Goal: Task Accomplishment & Management: Use online tool/utility

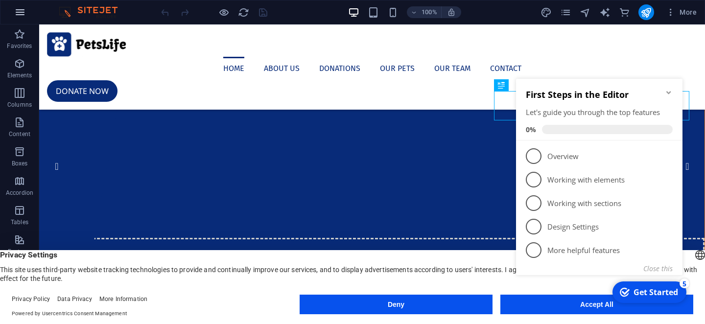
click at [16, 11] on icon "button" at bounding box center [20, 12] width 12 height 12
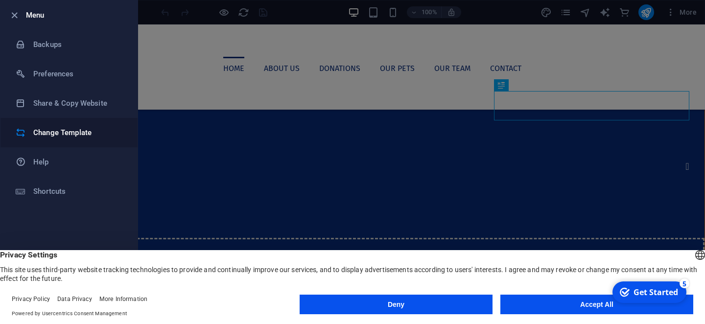
click at [66, 123] on li "Change Template" at bounding box center [68, 132] width 137 height 29
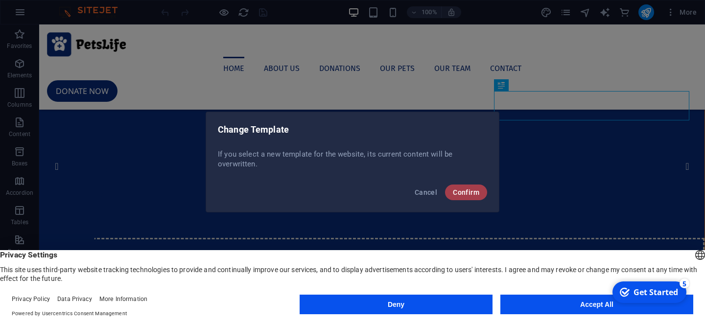
click at [462, 188] on button "Confirm" at bounding box center [466, 193] width 42 height 16
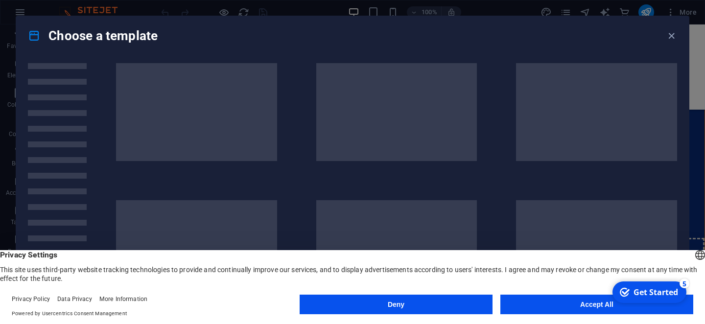
click at [409, 301] on button "Deny" at bounding box center [396, 305] width 193 height 20
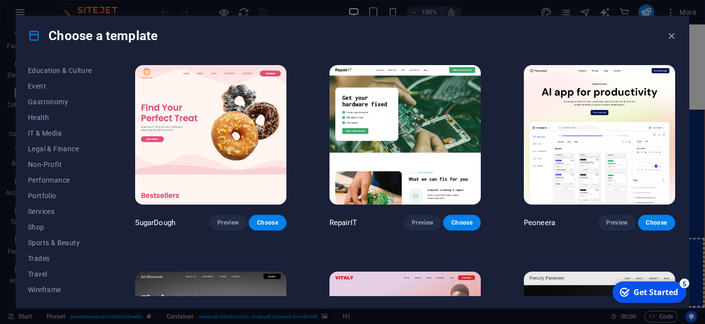
scroll to position [174, 0]
click at [38, 230] on span "Shop" at bounding box center [60, 226] width 64 height 8
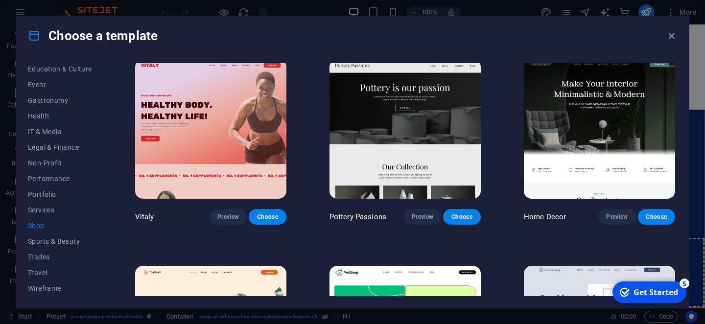
scroll to position [6, 0]
click at [465, 216] on span "Choose" at bounding box center [462, 217] width 22 height 8
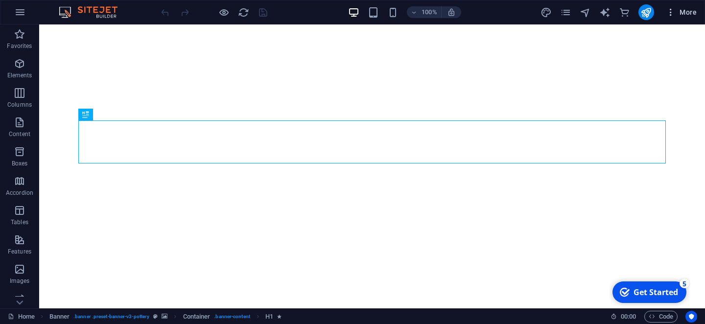
click at [685, 16] on span "More" at bounding box center [681, 12] width 31 height 10
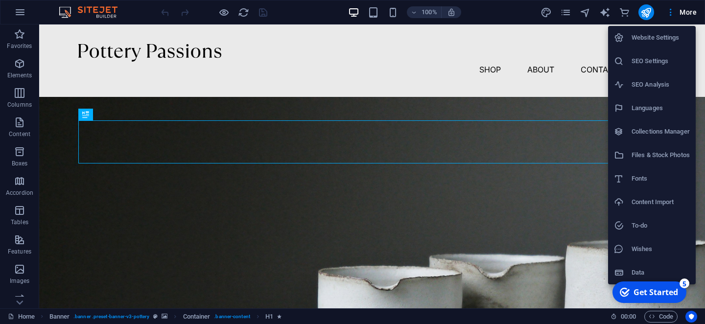
click at [679, 32] on h6 "Website Settings" at bounding box center [661, 38] width 58 height 12
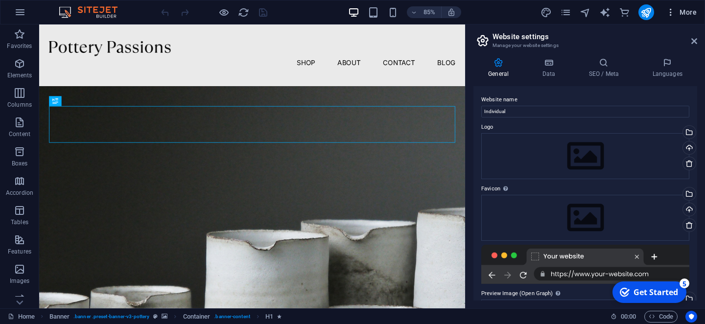
click at [686, 10] on span "More" at bounding box center [681, 12] width 31 height 10
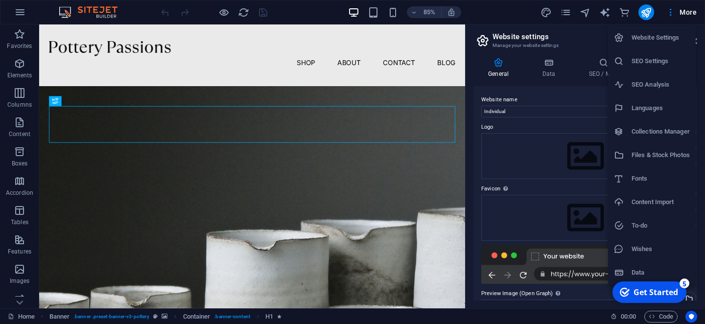
click at [328, 146] on div at bounding box center [352, 162] width 705 height 324
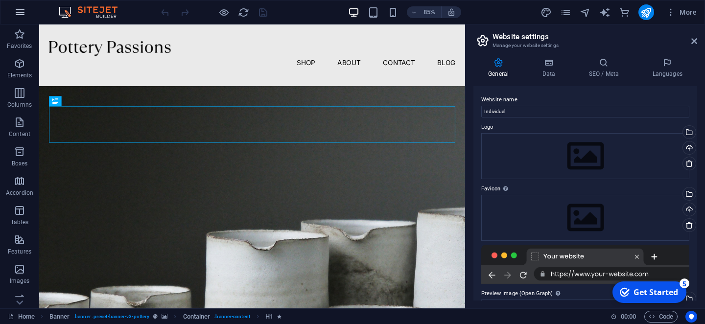
click at [23, 13] on icon "button" at bounding box center [20, 12] width 12 height 12
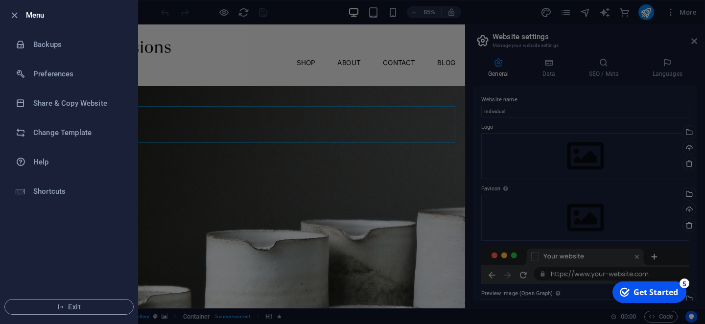
click at [26, 16] on h6 "Menu" at bounding box center [78, 15] width 104 height 12
click at [14, 16] on icon "button" at bounding box center [14, 15] width 11 height 11
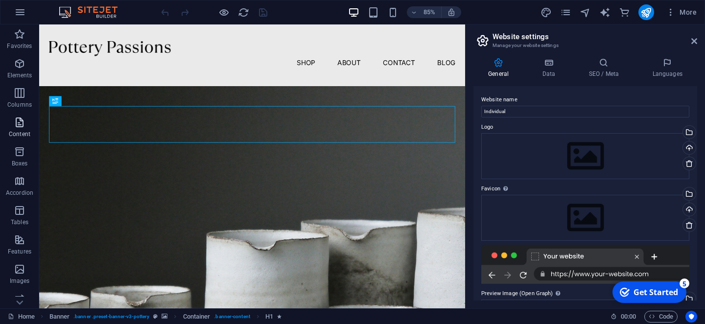
click at [20, 120] on icon "button" at bounding box center [20, 123] width 12 height 12
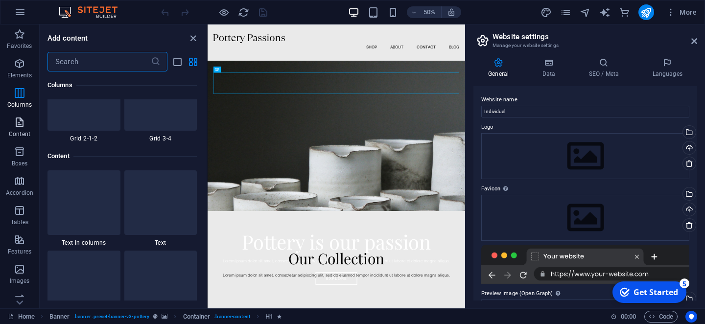
scroll to position [1713, 0]
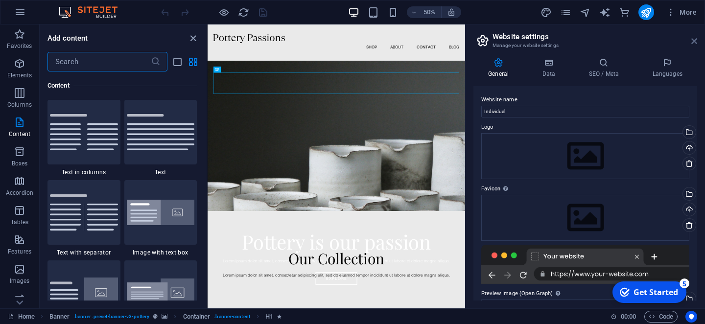
click at [694, 42] on icon at bounding box center [694, 41] width 6 height 8
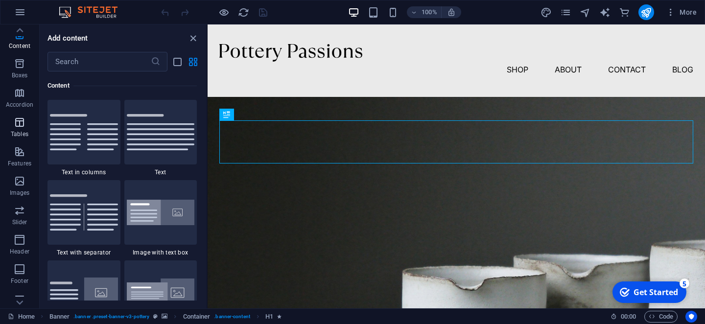
scroll to position [187, 0]
click at [23, 265] on span "Collections" at bounding box center [19, 266] width 39 height 24
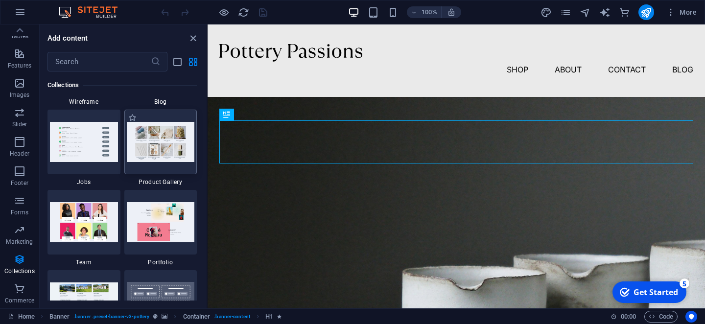
scroll to position [9056, 0]
click at [154, 165] on div at bounding box center [160, 141] width 73 height 65
click at [161, 152] on img at bounding box center [161, 141] width 68 height 40
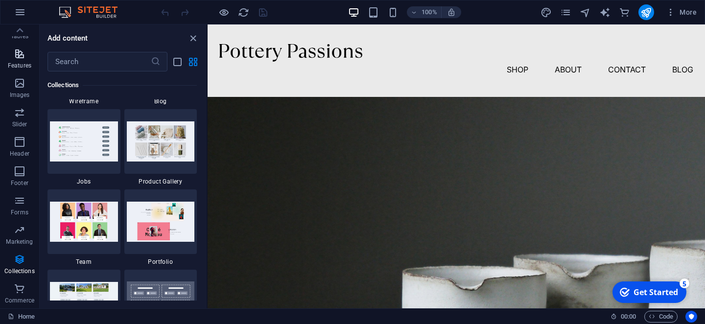
click at [20, 63] on p "Features" at bounding box center [20, 66] width 24 height 8
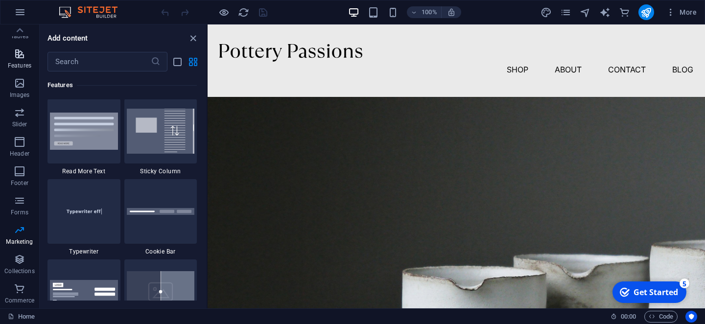
scroll to position [3816, 0]
click at [17, 26] on icon at bounding box center [20, 31] width 14 height 14
click at [20, 235] on icon "button" at bounding box center [20, 230] width 12 height 12
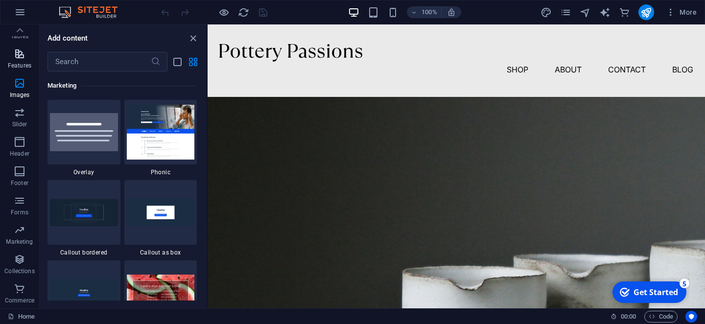
scroll to position [7974, 0]
click at [18, 284] on icon "button" at bounding box center [20, 289] width 12 height 12
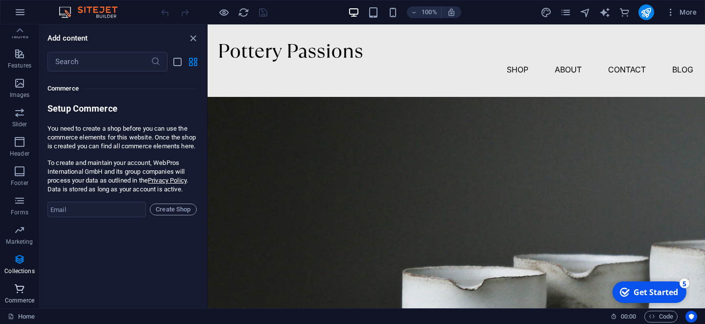
scroll to position [9435, 0]
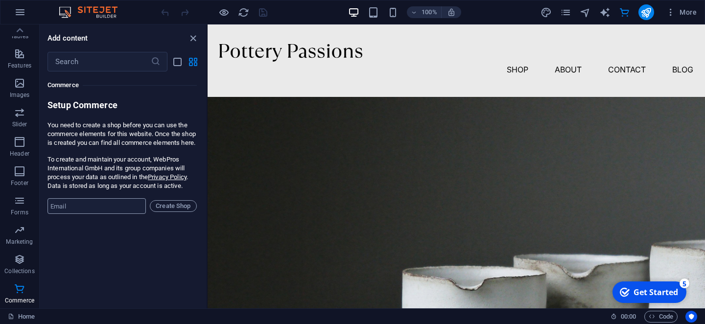
click at [77, 208] on input "email" at bounding box center [96, 206] width 98 height 16
click at [59, 206] on input "alabator22198" at bounding box center [96, 206] width 98 height 16
click at [105, 208] on input "albator22198" at bounding box center [96, 206] width 98 height 16
type input "albator22198@protonmail.com"
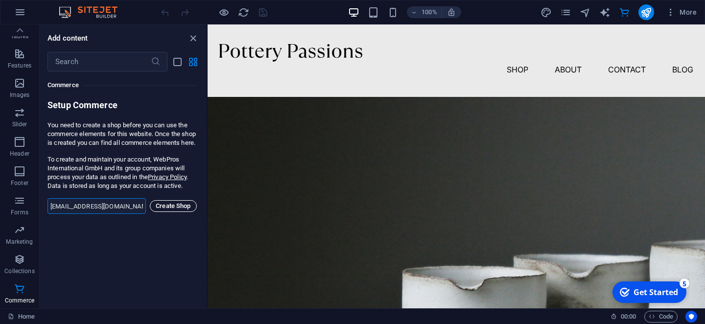
click at [172, 207] on span "Create Shop" at bounding box center [173, 206] width 38 height 12
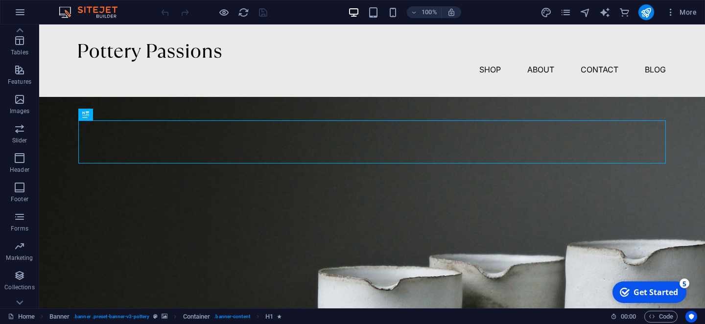
scroll to position [187, 0]
click at [27, 296] on span "Commerce" at bounding box center [19, 295] width 39 height 24
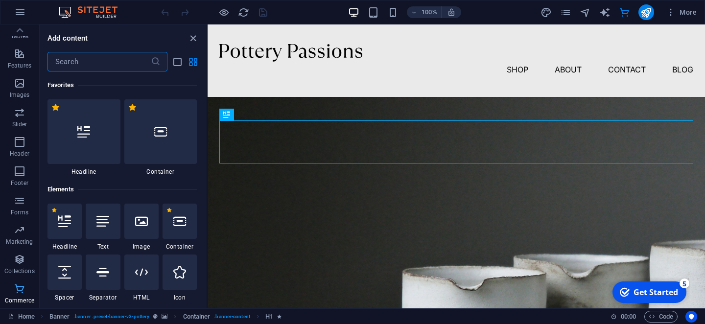
scroll to position [9435, 0]
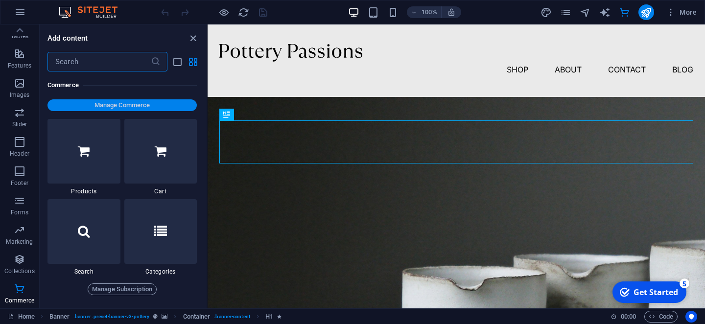
click at [125, 107] on span "Manage Commerce" at bounding box center [121, 105] width 141 height 12
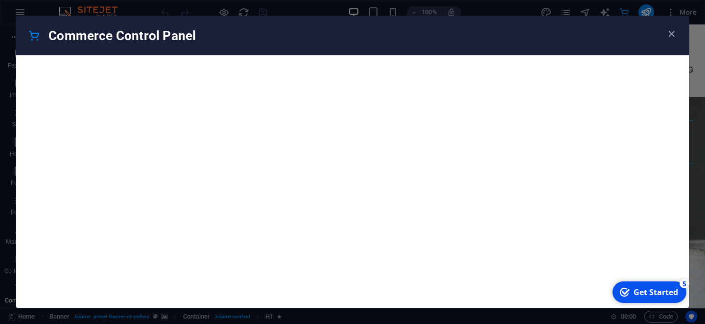
click at [632, 292] on div "checkmark Get Started 5" at bounding box center [649, 292] width 58 height 11
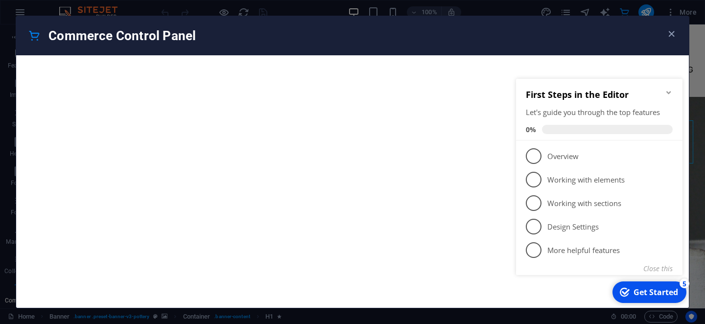
click at [668, 93] on icon "Minimize checklist" at bounding box center [668, 92] width 4 height 3
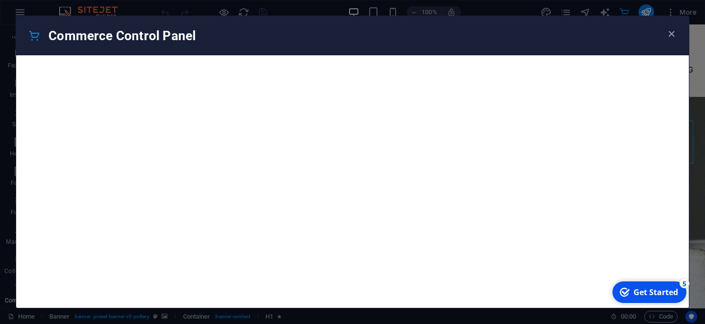
click at [638, 292] on div "Get Started" at bounding box center [656, 292] width 45 height 11
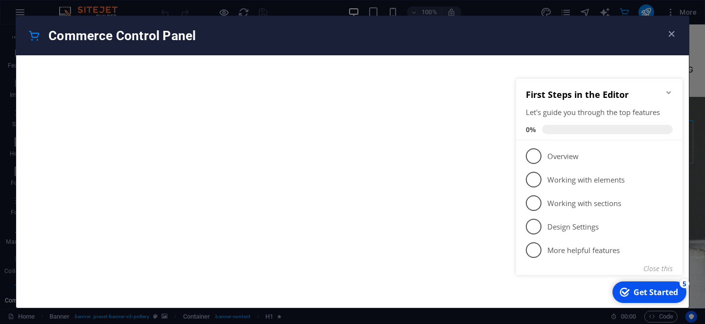
click at [670, 91] on icon "Minimize checklist" at bounding box center [669, 93] width 8 height 8
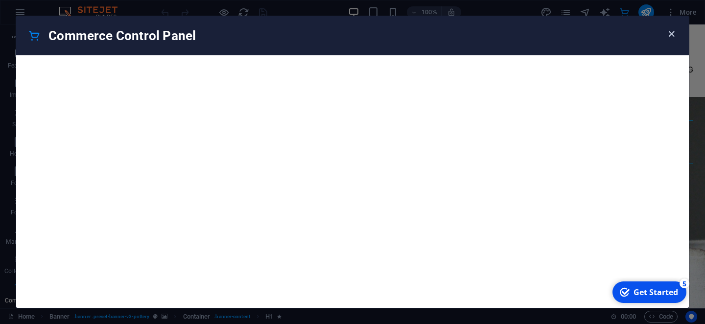
click at [672, 35] on icon "button" at bounding box center [671, 33] width 11 height 11
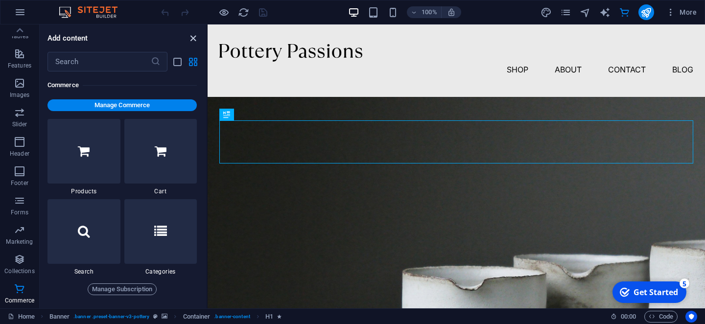
click at [193, 41] on icon "close panel" at bounding box center [193, 38] width 11 height 11
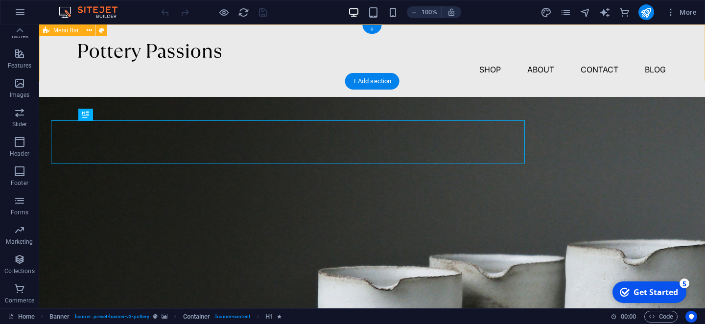
scroll to position [187, 0]
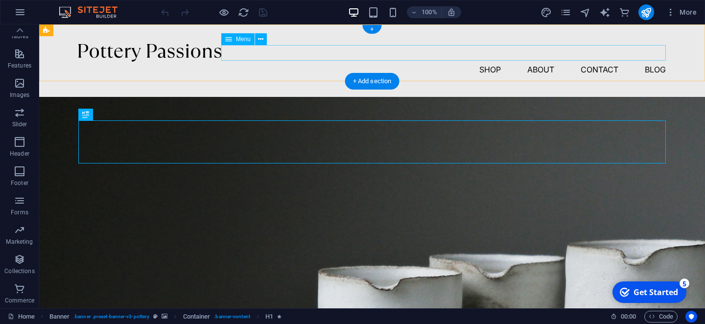
click at [488, 62] on nav "Shop About Contact Blog" at bounding box center [372, 70] width 588 height 16
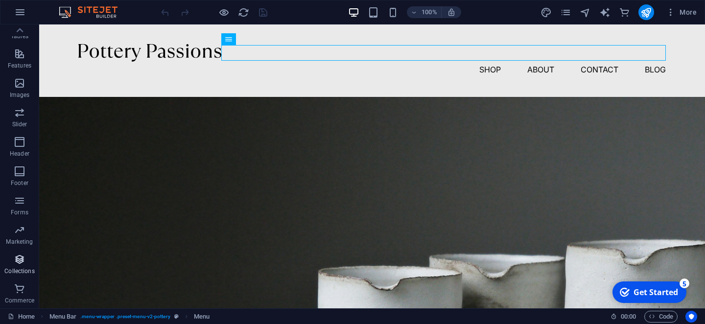
click at [20, 256] on icon "button" at bounding box center [20, 260] width 12 height 12
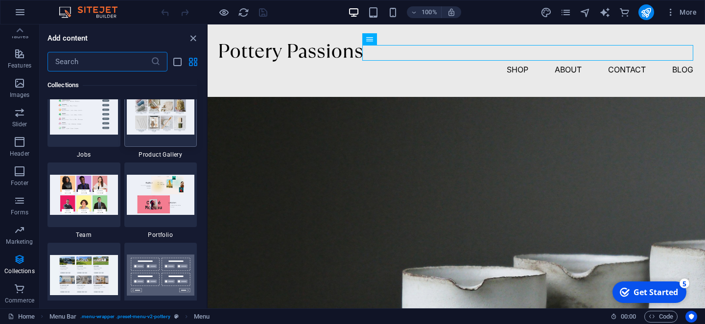
scroll to position [9071, 0]
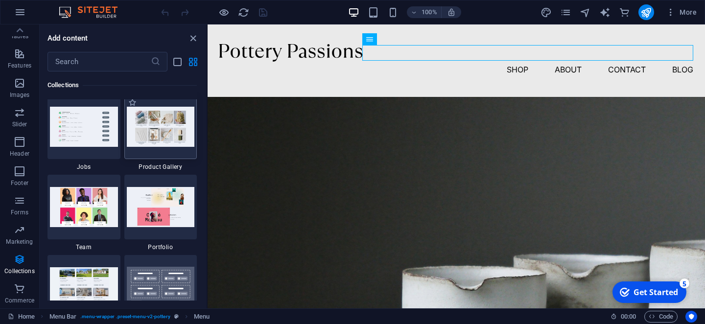
click at [155, 144] on img at bounding box center [161, 127] width 68 height 40
click at [158, 138] on img at bounding box center [161, 127] width 68 height 40
click at [673, 11] on icon "button" at bounding box center [671, 12] width 10 height 10
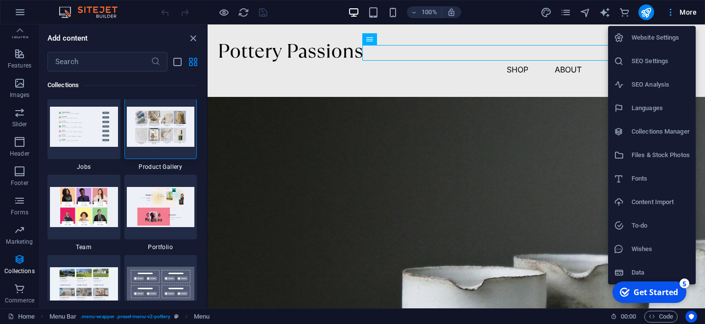
click at [673, 11] on div at bounding box center [352, 162] width 705 height 324
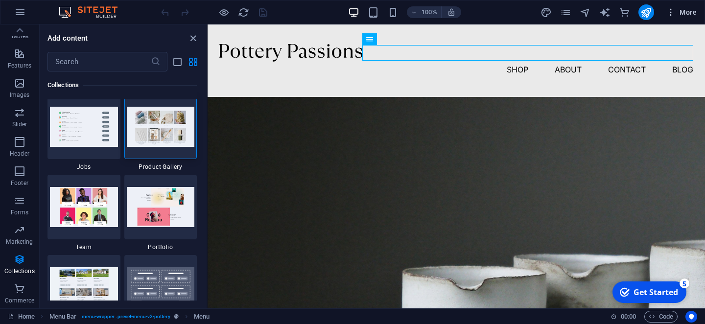
click at [673, 11] on icon "button" at bounding box center [671, 12] width 10 height 10
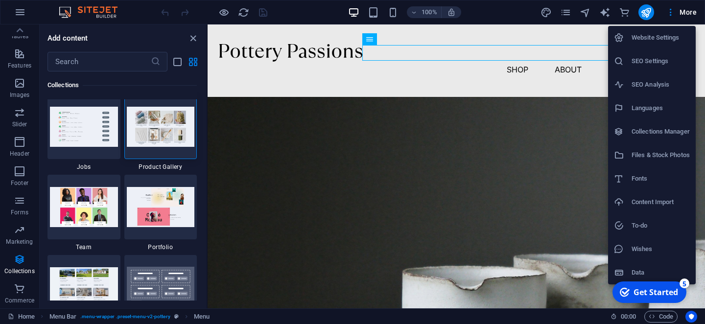
click at [306, 55] on div at bounding box center [352, 162] width 705 height 324
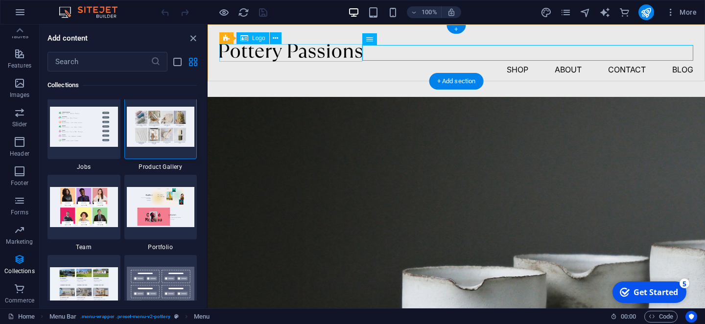
click at [319, 52] on div at bounding box center [456, 53] width 474 height 18
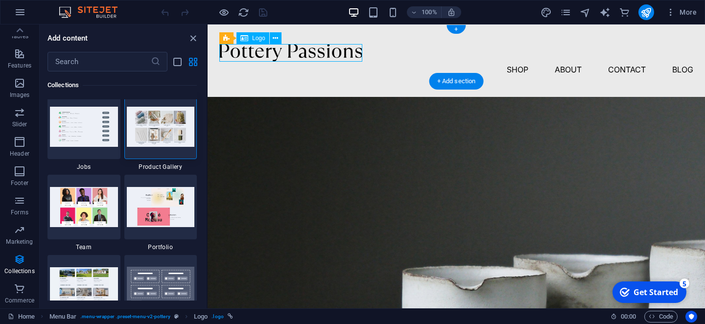
click at [314, 52] on div at bounding box center [456, 53] width 474 height 18
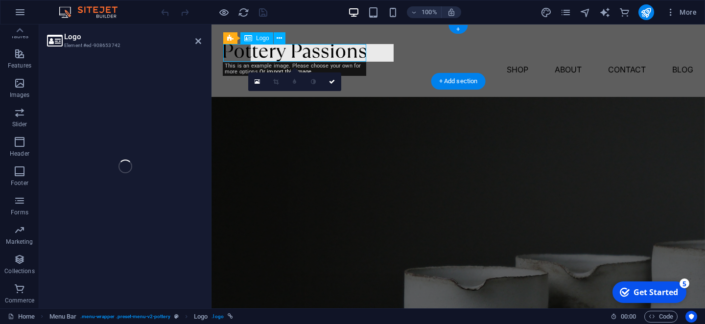
select select "px"
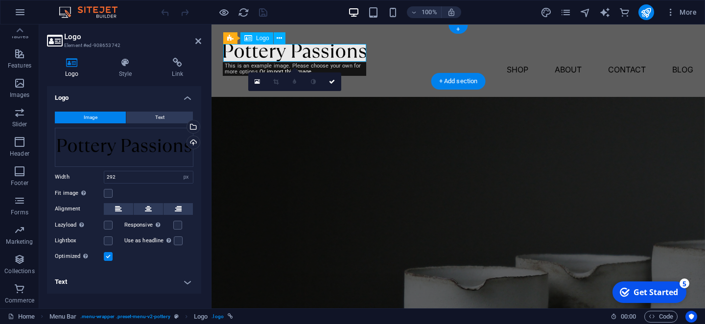
scroll to position [187, 0]
click at [314, 52] on div at bounding box center [458, 53] width 470 height 18
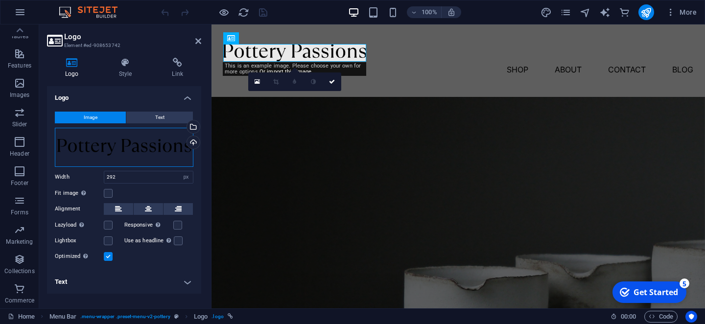
click at [138, 148] on div "Drag files here, click to choose files or select files from Files or our free s…" at bounding box center [124, 147] width 139 height 39
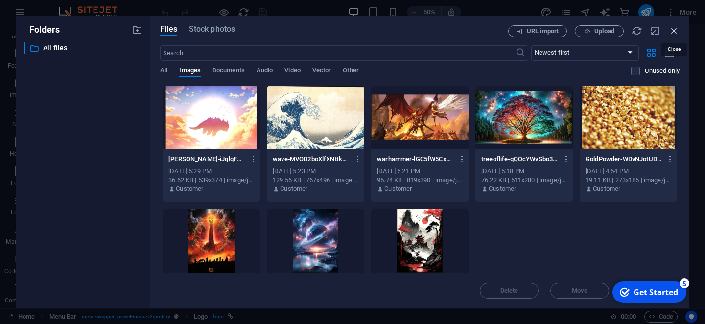
click at [672, 31] on icon "button" at bounding box center [674, 30] width 11 height 11
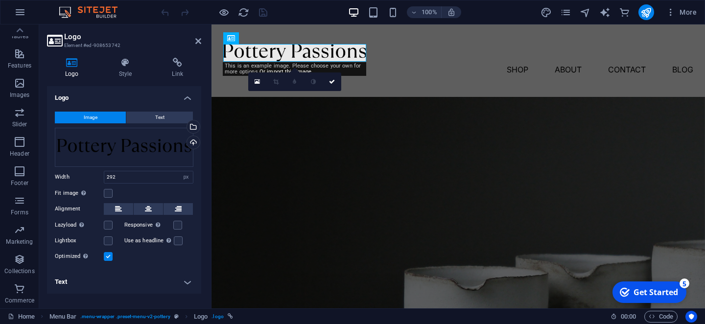
click at [359, 63] on div "This is an example image. Please choose your own for more options. Or import th…" at bounding box center [294, 69] width 143 height 14
click at [306, 51] on div at bounding box center [458, 53] width 470 height 18
click at [280, 35] on icon at bounding box center [279, 38] width 5 height 10
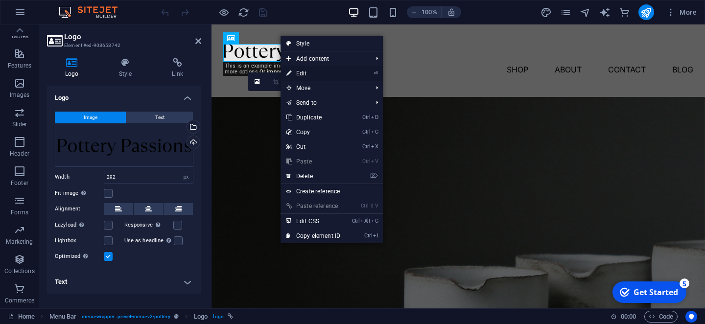
click at [303, 70] on link "⏎ Edit" at bounding box center [314, 73] width 66 height 15
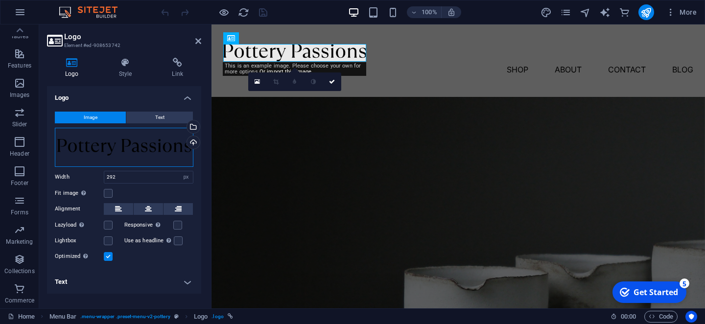
click at [139, 141] on div "Drag files here, click to choose files or select files from Files or our free s…" at bounding box center [124, 147] width 139 height 39
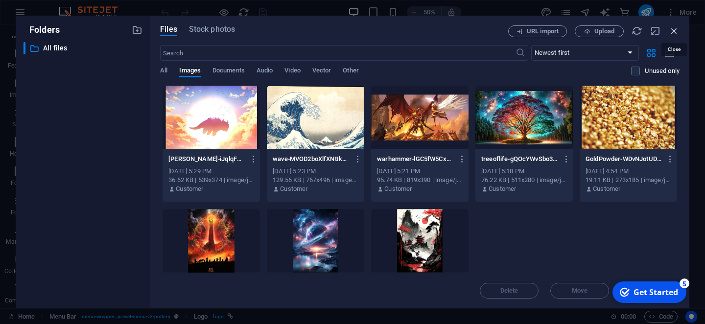
click at [674, 32] on icon "button" at bounding box center [674, 30] width 11 height 11
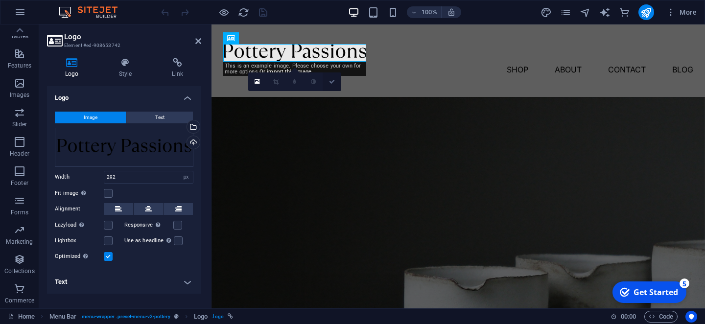
click at [333, 80] on icon at bounding box center [332, 82] width 6 height 6
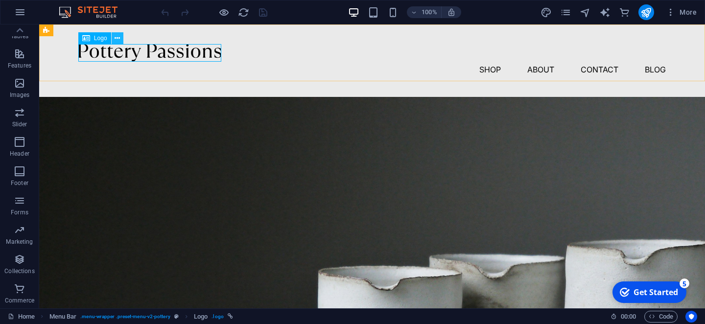
click at [117, 41] on icon at bounding box center [117, 38] width 5 height 10
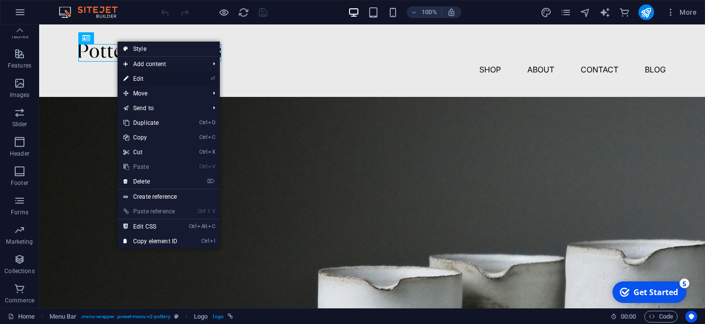
click at [137, 77] on link "⏎ Edit" at bounding box center [151, 78] width 66 height 15
select select "px"
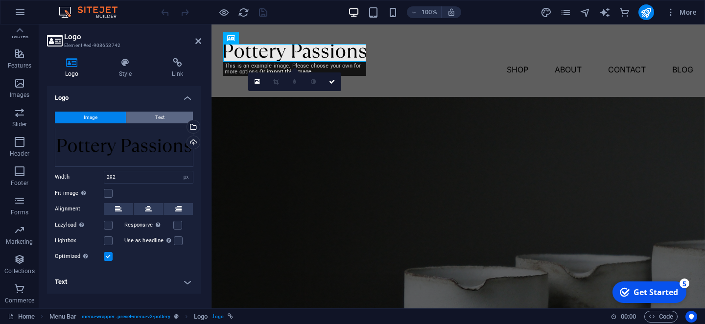
click at [147, 119] on button "Text" at bounding box center [159, 118] width 67 height 12
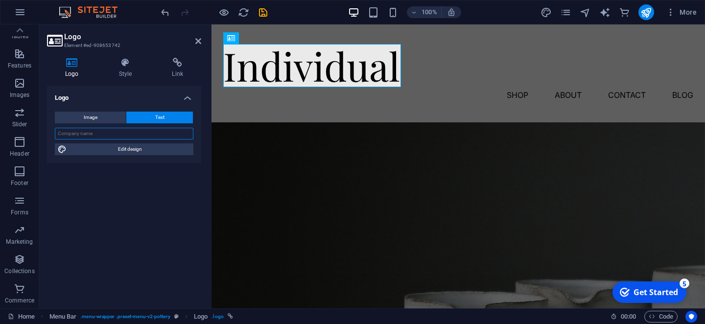
click at [111, 135] on input "text" at bounding box center [124, 134] width 139 height 12
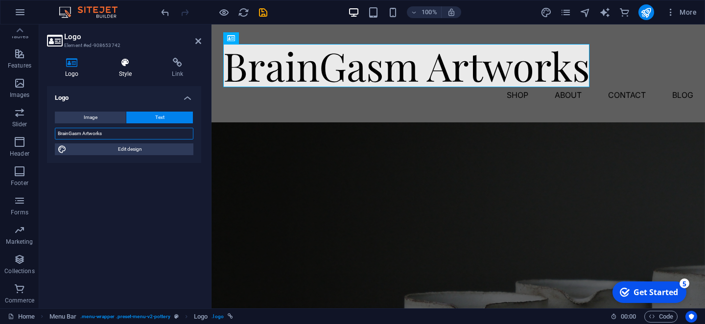
type input "BrainGasm Artworks"
click at [129, 68] on h4 "Style" at bounding box center [127, 68] width 53 height 21
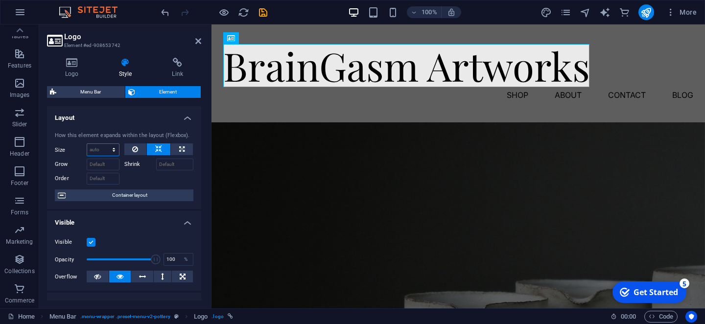
click at [87, 144] on select "Default auto px % 1/1 1/2 1/3 1/4 1/5 1/6 1/7 1/8 1/9 1/10" at bounding box center [103, 150] width 32 height 12
select select "1/1"
click option "1/1" at bounding box center [0, 0] width 0 height 0
type input "100"
select select "%"
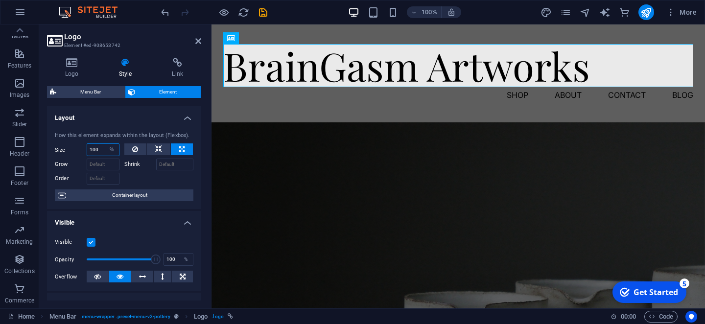
click at [101, 150] on input "100" at bounding box center [103, 150] width 32 height 12
click at [261, 14] on icon "save" at bounding box center [263, 12] width 11 height 11
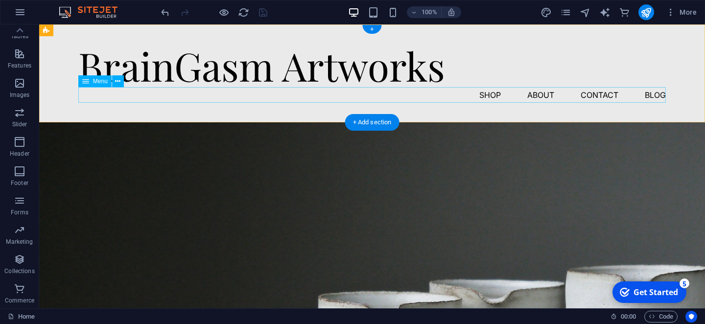
click at [489, 93] on nav "Shop About Contact Blog" at bounding box center [372, 95] width 588 height 16
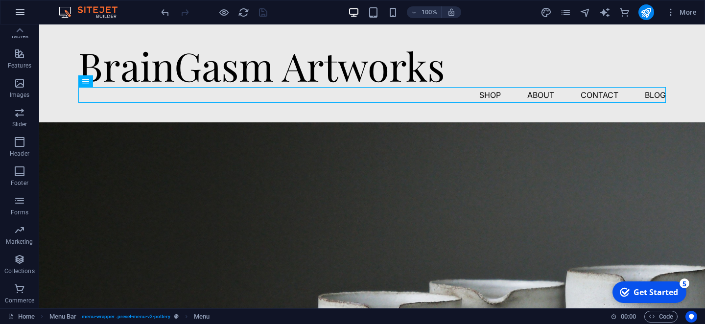
click at [9, 15] on button "button" at bounding box center [20, 12] width 24 height 24
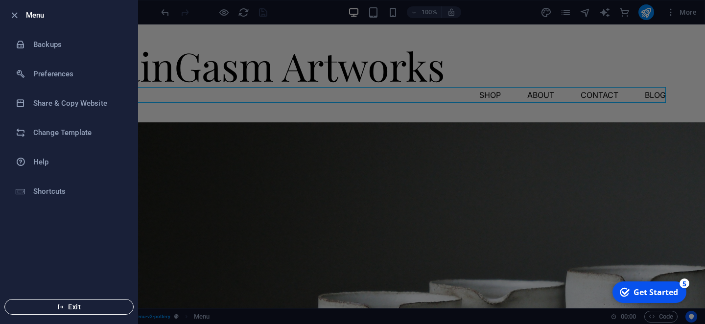
click at [91, 306] on span "Exit" at bounding box center [69, 307] width 113 height 8
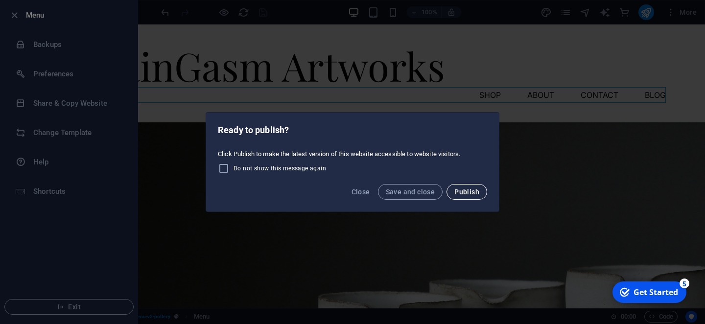
click at [456, 193] on span "Publish" at bounding box center [466, 192] width 25 height 8
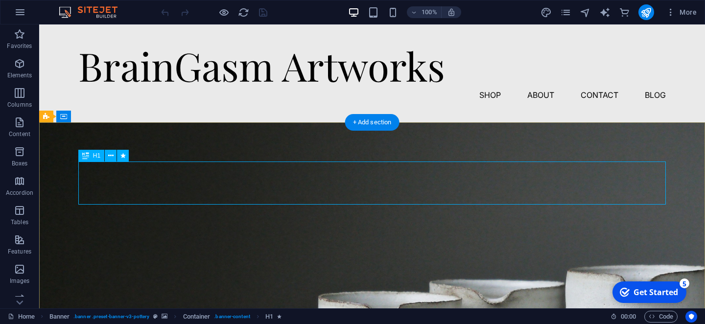
click at [109, 158] on icon at bounding box center [110, 156] width 5 height 10
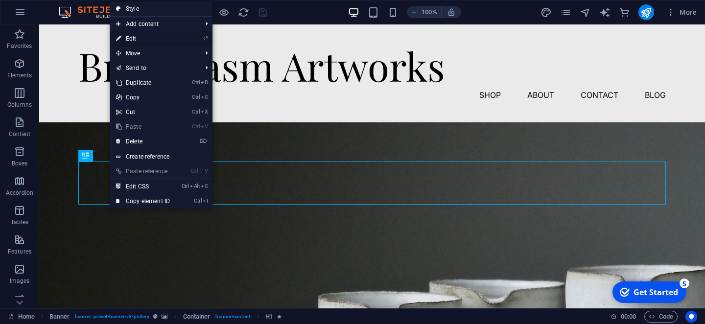
click at [143, 39] on link "⏎ Edit" at bounding box center [143, 38] width 66 height 15
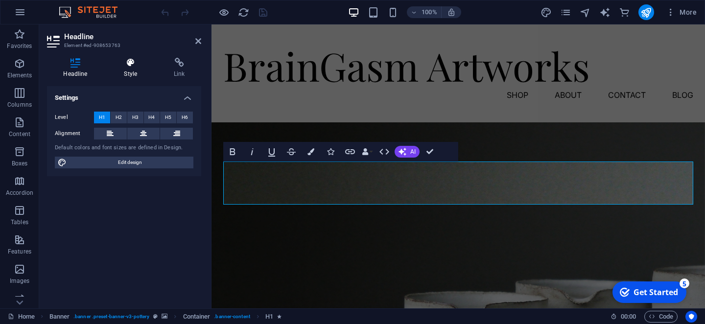
click at [133, 73] on h4 "Style" at bounding box center [133, 68] width 50 height 21
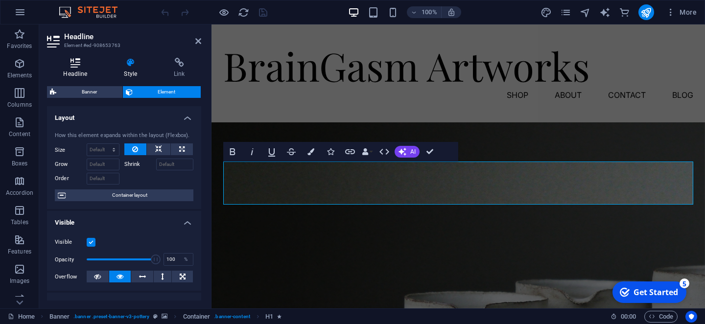
click at [74, 63] on icon at bounding box center [75, 63] width 57 height 10
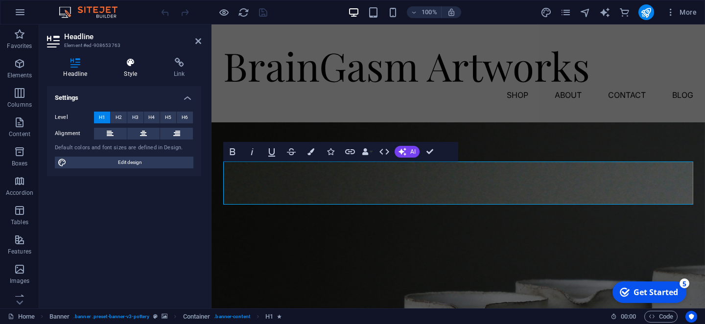
click at [126, 76] on h4 "Style" at bounding box center [133, 68] width 50 height 21
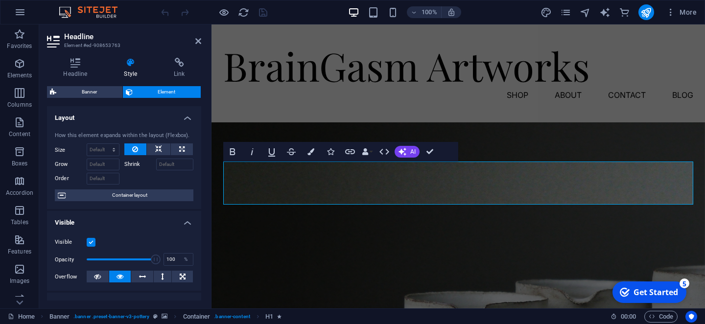
click at [197, 47] on header "Headline Element #ed-908653763" at bounding box center [124, 36] width 154 height 25
click at [197, 42] on icon at bounding box center [198, 41] width 6 height 8
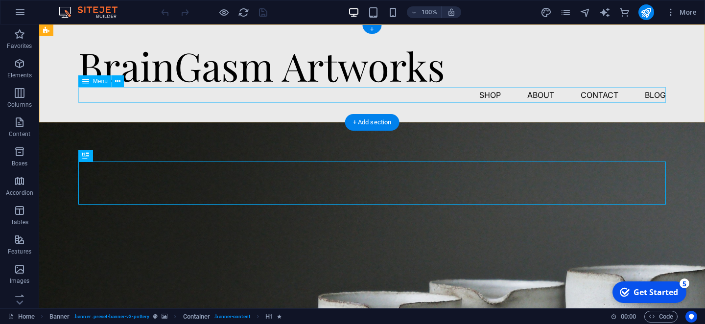
click at [490, 92] on nav "Shop About Contact Blog" at bounding box center [372, 95] width 588 height 16
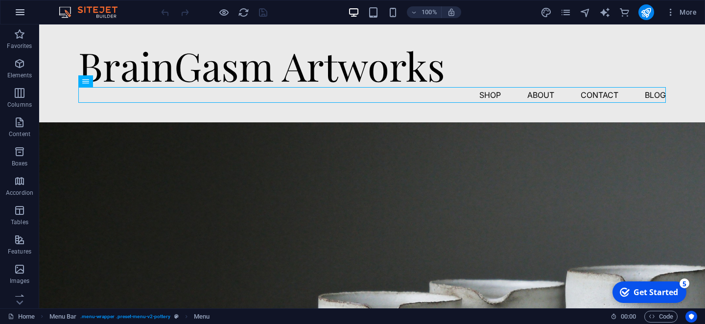
click at [24, 12] on icon "button" at bounding box center [20, 12] width 12 height 12
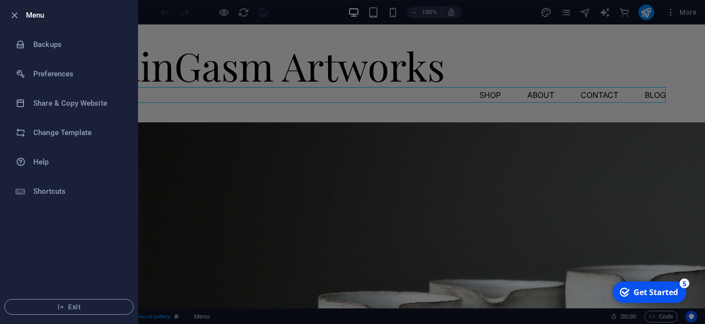
click at [72, 295] on li "Exit" at bounding box center [68, 306] width 137 height 33
click at [74, 306] on span "Exit" at bounding box center [69, 307] width 113 height 8
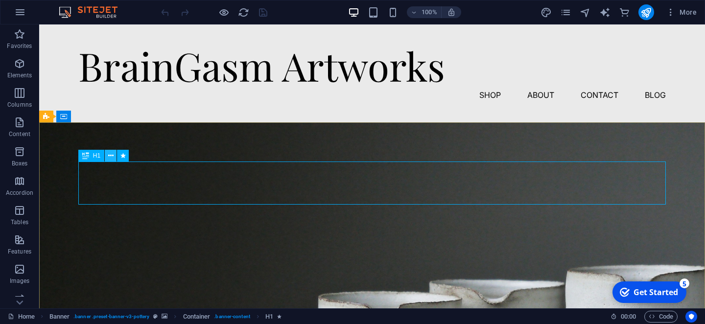
click at [108, 157] on icon at bounding box center [110, 156] width 5 height 10
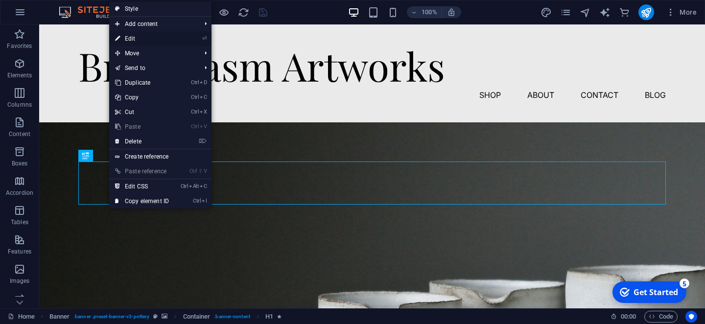
click at [149, 42] on link "⏎ Edit" at bounding box center [142, 38] width 66 height 15
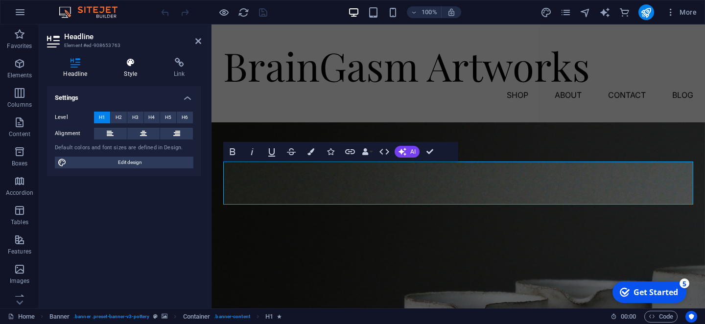
click at [128, 73] on h4 "Style" at bounding box center [133, 68] width 50 height 21
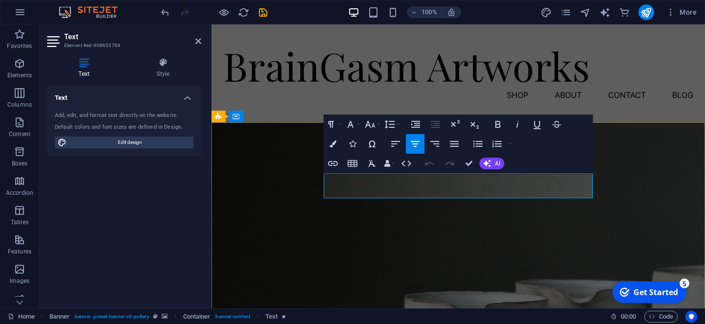
drag, startPoint x: 329, startPoint y: 181, endPoint x: 562, endPoint y: 196, distance: 234.0
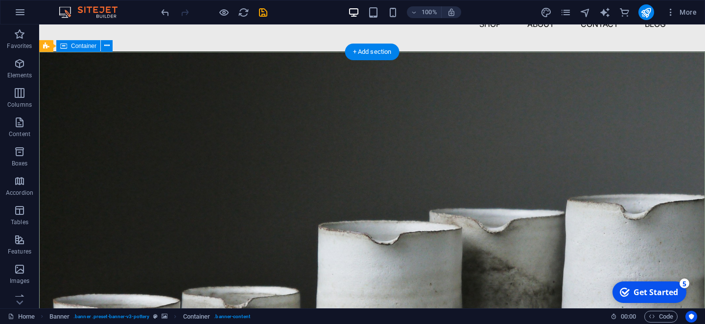
scroll to position [71, 0]
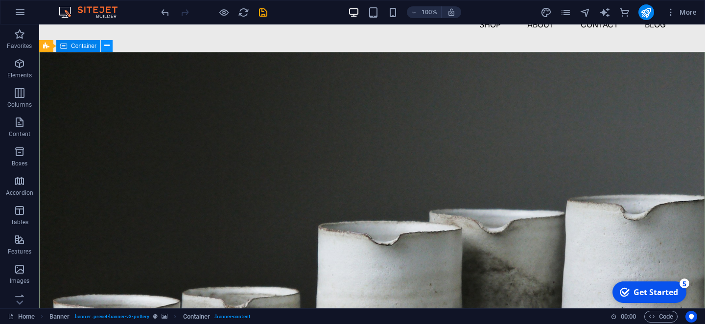
click at [105, 45] on icon at bounding box center [106, 46] width 5 height 10
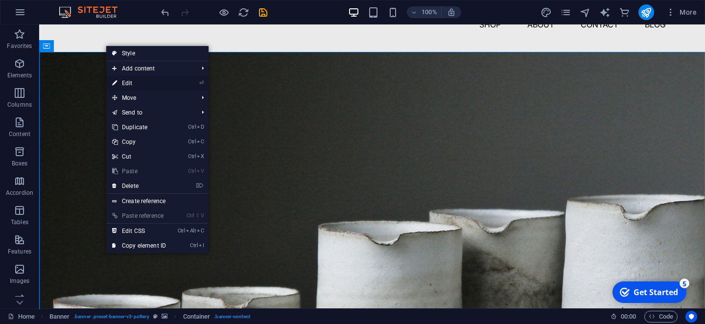
click at [127, 82] on link "⏎ Edit" at bounding box center [139, 83] width 66 height 15
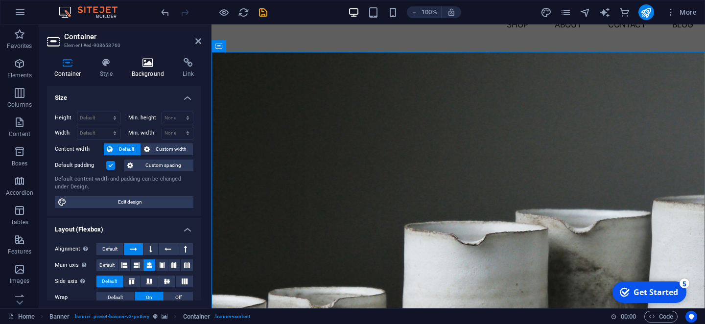
click at [142, 69] on h4 "Background" at bounding box center [149, 68] width 51 height 21
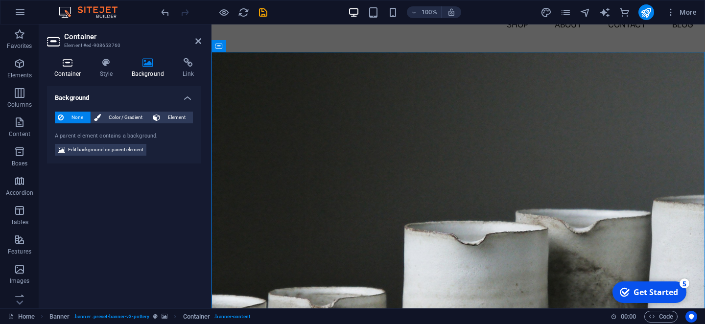
click at [75, 64] on icon at bounding box center [68, 63] width 42 height 10
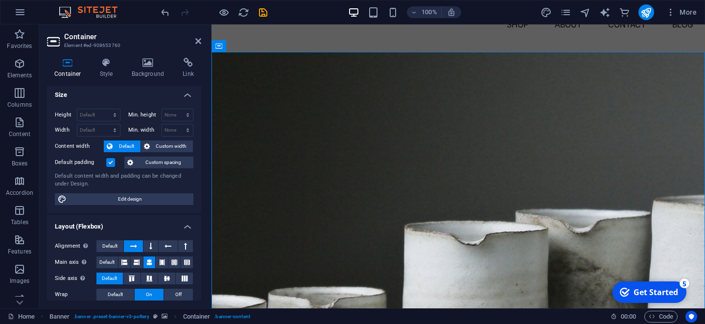
scroll to position [0, 0]
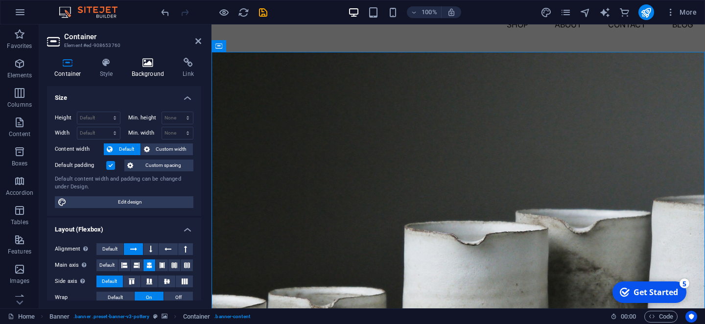
click at [146, 64] on icon at bounding box center [147, 63] width 47 height 10
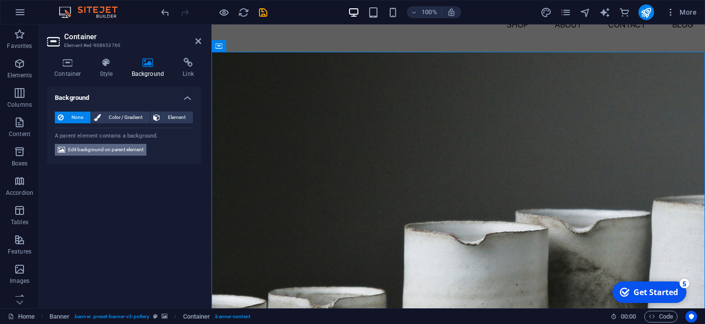
click at [118, 149] on span "Edit background on parent element" at bounding box center [105, 150] width 75 height 12
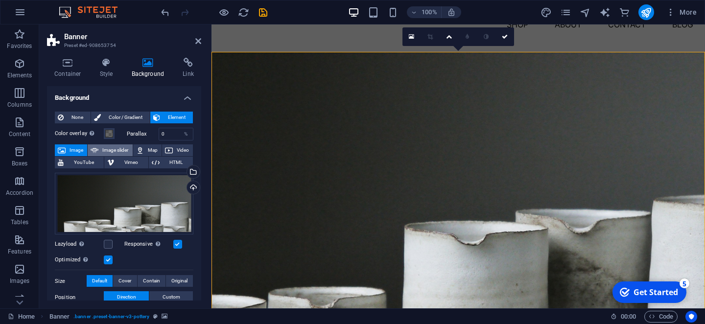
click at [113, 145] on span "Image slider" at bounding box center [115, 150] width 28 height 12
select select "ms"
select select "s"
select select "progressive"
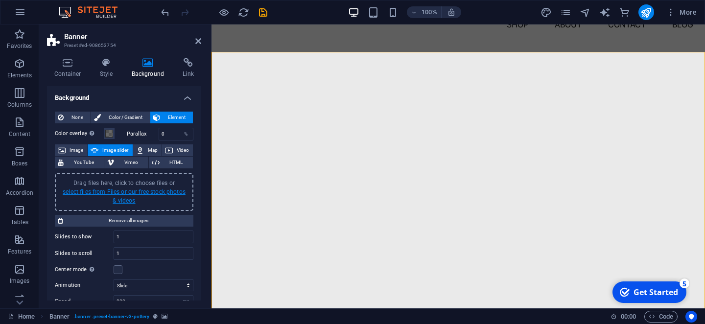
click at [118, 190] on link "select files from Files or our free stock photos & videos" at bounding box center [124, 196] width 123 height 16
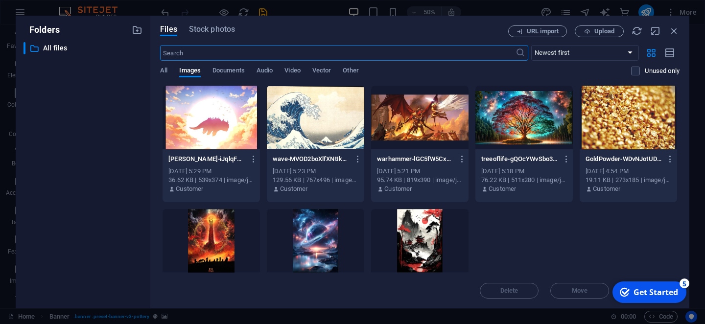
click at [214, 126] on div at bounding box center [211, 118] width 97 height 64
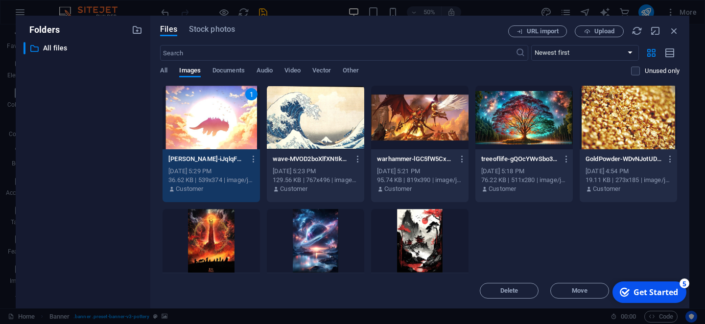
click at [309, 122] on div at bounding box center [315, 118] width 97 height 64
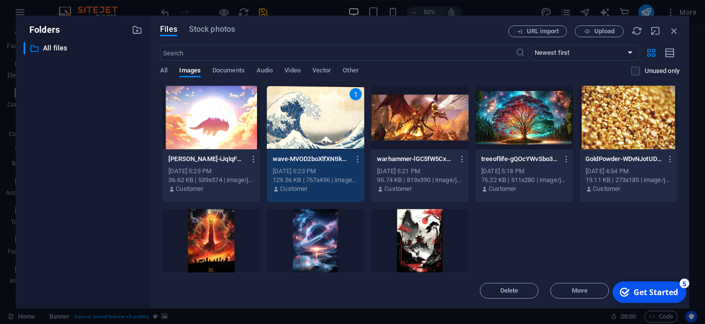
click at [237, 133] on div at bounding box center [211, 118] width 97 height 64
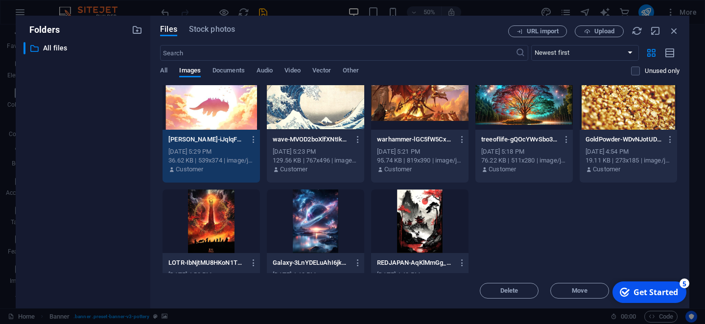
click at [586, 268] on div "1 Avtar-iJqlqFXTQw6F8FW9MTJKRQ.jpg Avtar-iJqlqFXTQw6F8FW9MTJKRQ.jpg Aug 20, 202…" at bounding box center [419, 186] width 519 height 241
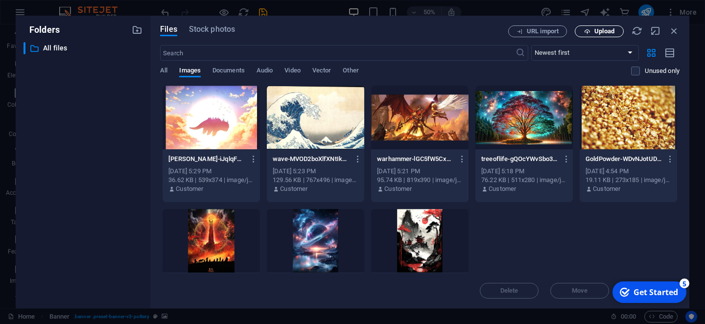
click at [596, 34] on span "Upload" at bounding box center [604, 31] width 20 height 6
click at [537, 243] on div "Avtar-iJqlqFXTQw6F8FW9MTJKRQ.jpg Avtar-iJqlqFXTQw6F8FW9MTJKRQ.jpg Aug 20, 2025 …" at bounding box center [419, 205] width 519 height 241
click at [214, 141] on div at bounding box center [211, 118] width 97 height 64
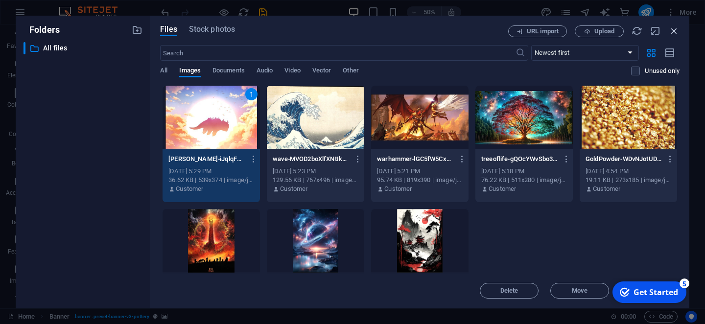
click at [675, 28] on icon "button" at bounding box center [674, 30] width 11 height 11
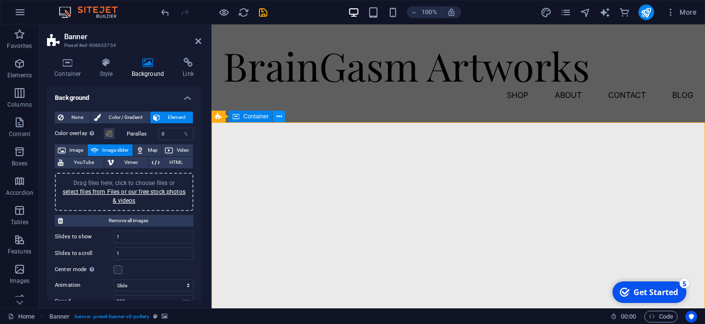
click at [277, 121] on icon at bounding box center [279, 117] width 5 height 10
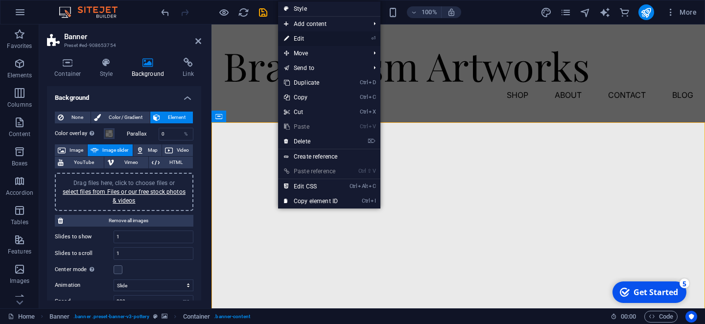
click at [310, 33] on link "⏎ Edit" at bounding box center [311, 38] width 66 height 15
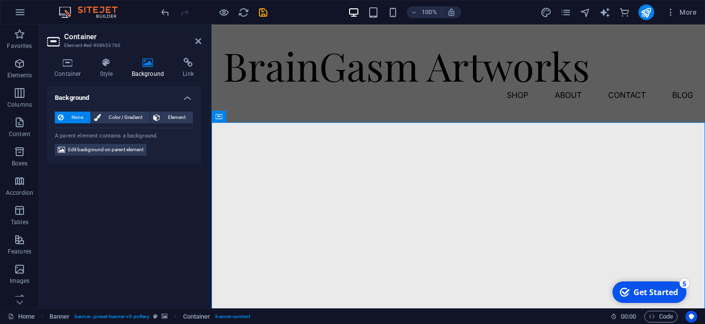
click at [130, 157] on div "None Color / Gradient Element Stretch background to full-width Color overlay Pl…" at bounding box center [124, 134] width 154 height 60
click at [130, 150] on span "Edit background on parent element" at bounding box center [105, 150] width 75 height 12
select select "ms"
select select "s"
select select "progressive"
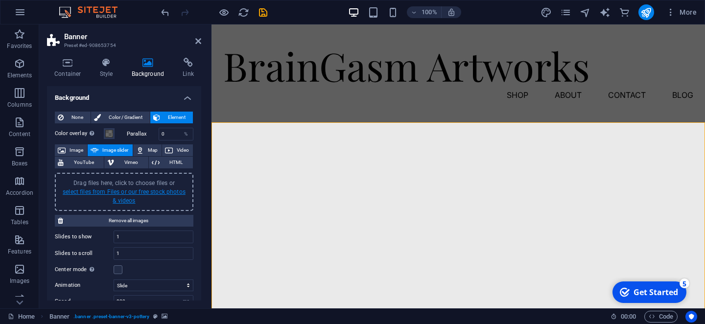
click at [118, 190] on link "select files from Files or our free stock photos & videos" at bounding box center [124, 196] width 123 height 16
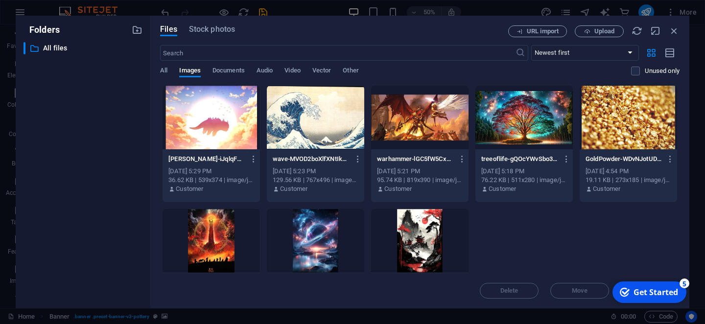
click at [223, 96] on div at bounding box center [211, 118] width 97 height 64
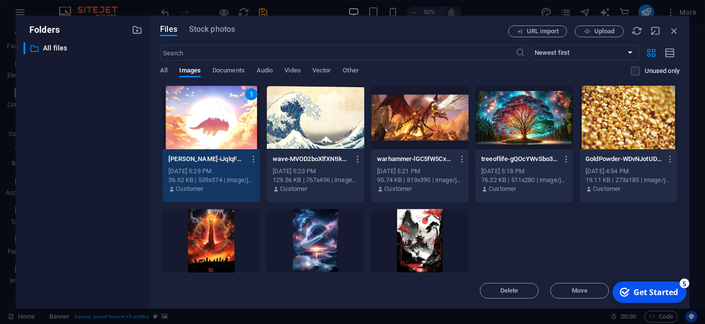
click at [223, 96] on div "1" at bounding box center [211, 118] width 97 height 64
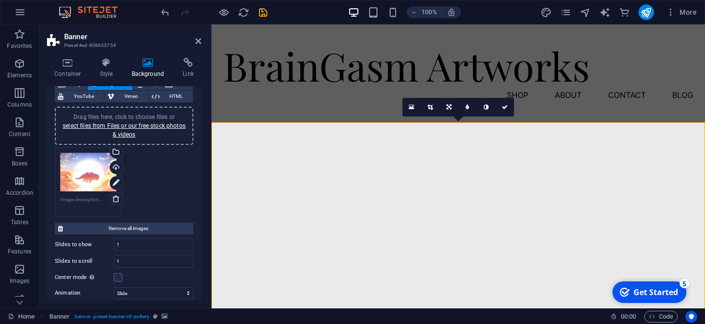
scroll to position [73, 0]
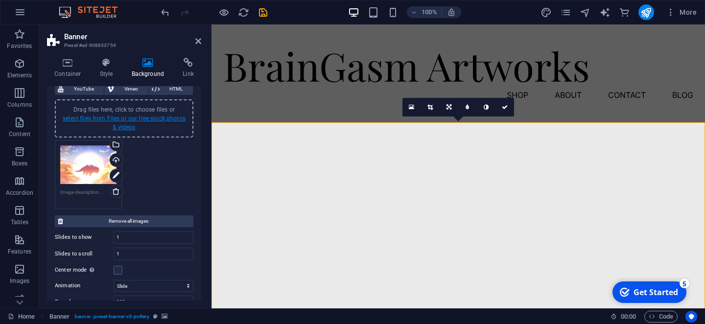
click at [146, 120] on link "select files from Files or our free stock photos & videos" at bounding box center [124, 123] width 123 height 16
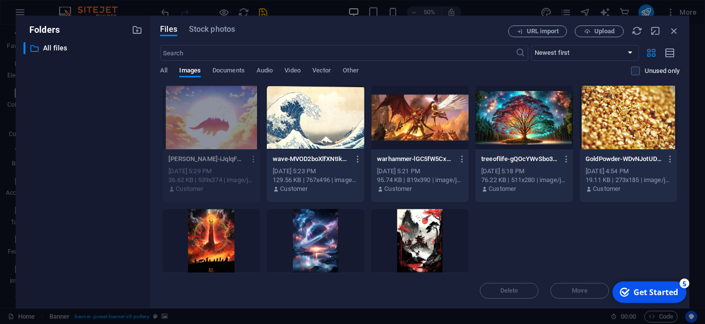
click at [296, 118] on div at bounding box center [315, 118] width 97 height 64
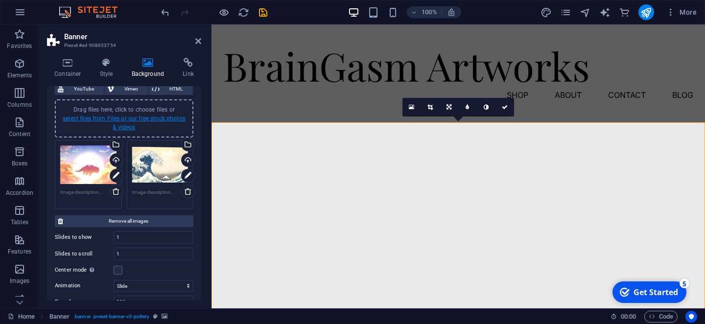
click at [146, 121] on link "select files from Files or our free stock photos & videos" at bounding box center [124, 123] width 123 height 16
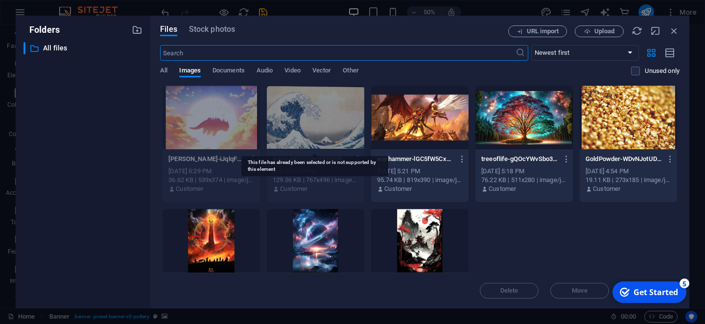
click at [389, 127] on div at bounding box center [419, 118] width 97 height 64
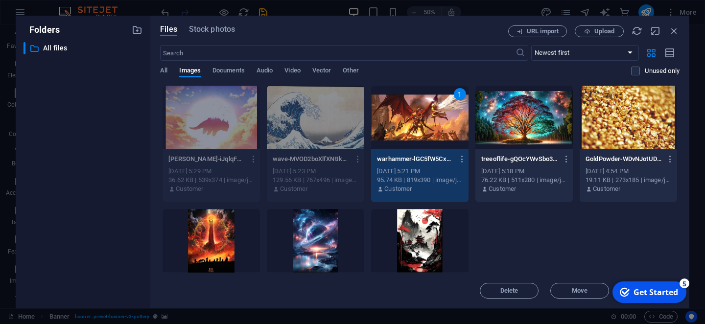
click at [389, 127] on div "1" at bounding box center [419, 118] width 97 height 64
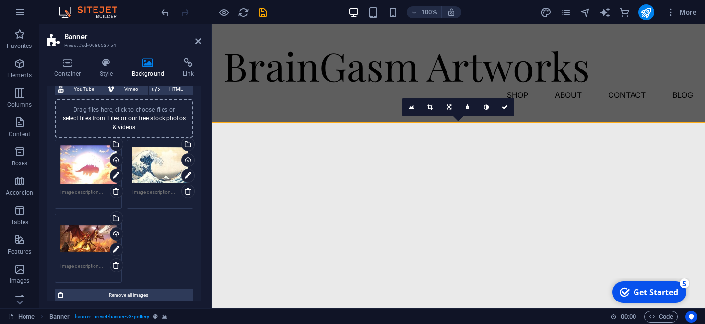
click at [150, 121] on div "Drag files here, click to choose files or select files from Files or our free s…" at bounding box center [124, 118] width 127 height 26
click at [143, 118] on link "select files from Files or our free stock photos & videos" at bounding box center [124, 123] width 123 height 16
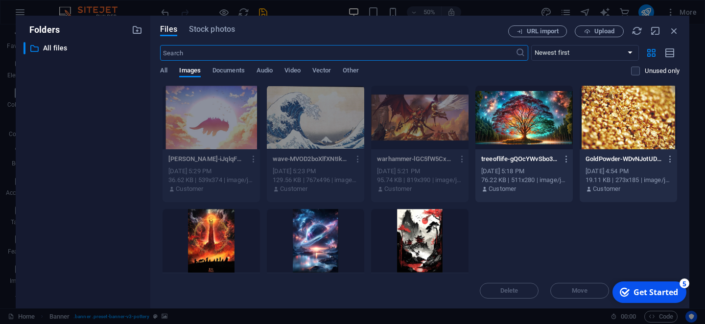
click at [501, 118] on div at bounding box center [523, 118] width 97 height 64
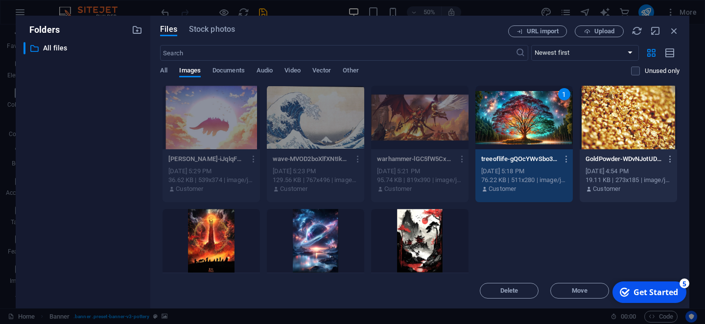
click at [501, 118] on div "1" at bounding box center [523, 118] width 97 height 64
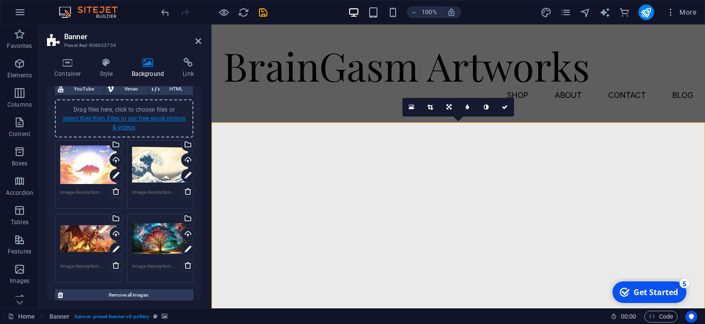
click at [155, 117] on link "select files from Files or our free stock photos & videos" at bounding box center [124, 123] width 123 height 16
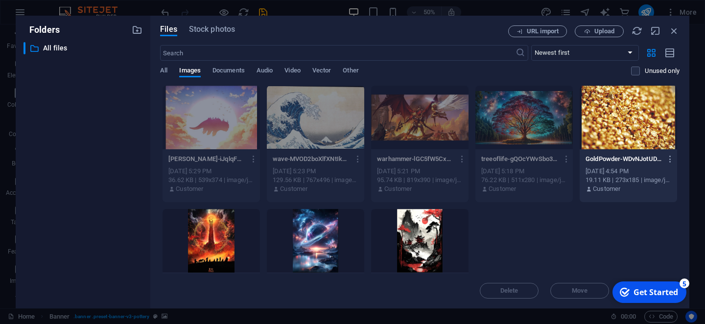
click at [628, 132] on div at bounding box center [628, 118] width 97 height 64
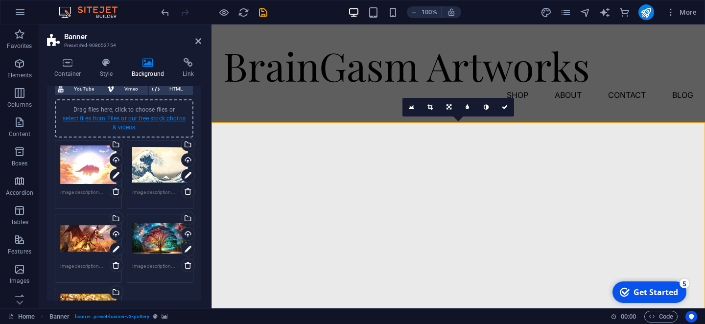
click at [164, 121] on link "select files from Files or our free stock photos & videos" at bounding box center [124, 123] width 123 height 16
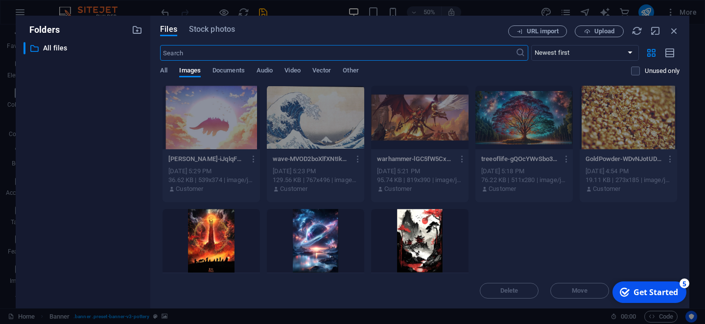
click at [215, 230] on div at bounding box center [211, 241] width 97 height 64
click at [215, 230] on div "1" at bounding box center [211, 241] width 97 height 64
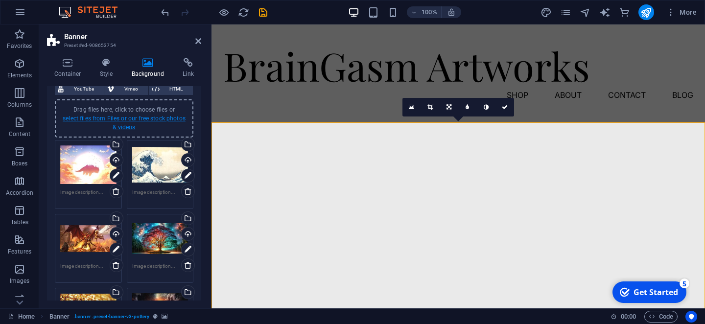
click at [150, 117] on link "select files from Files or our free stock photos & videos" at bounding box center [124, 123] width 123 height 16
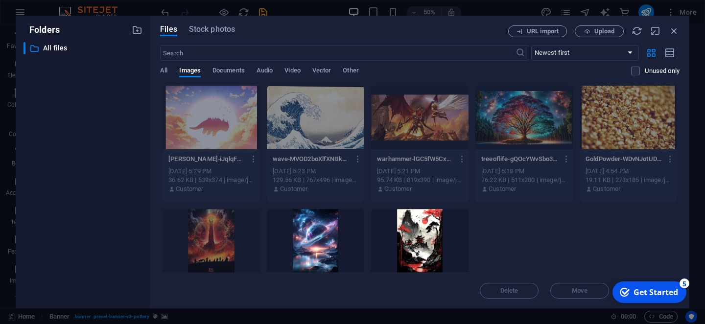
click at [328, 217] on div at bounding box center [315, 241] width 97 height 64
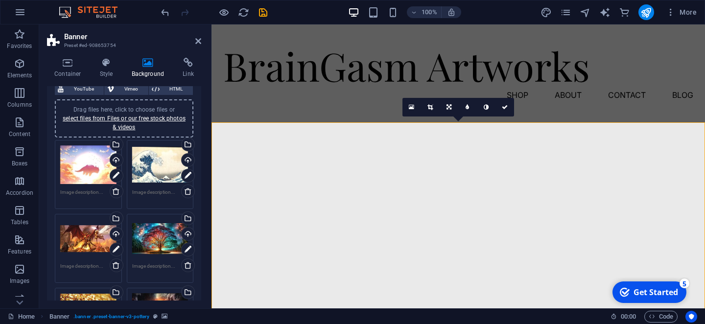
click at [163, 114] on div "Drag files here, click to choose files or select files from Files or our free s…" at bounding box center [124, 118] width 127 height 26
click at [173, 118] on link "select files from Files or our free stock photos & videos" at bounding box center [124, 123] width 123 height 16
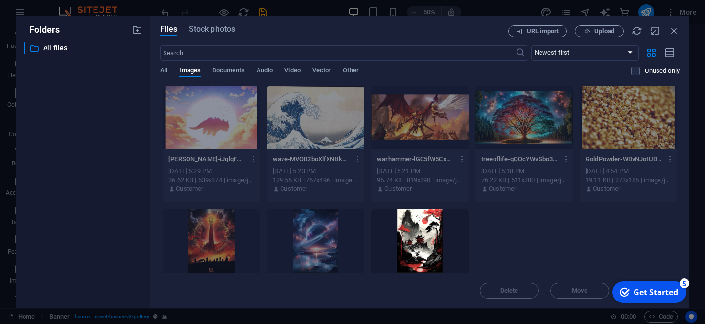
click at [439, 235] on div at bounding box center [419, 241] width 97 height 64
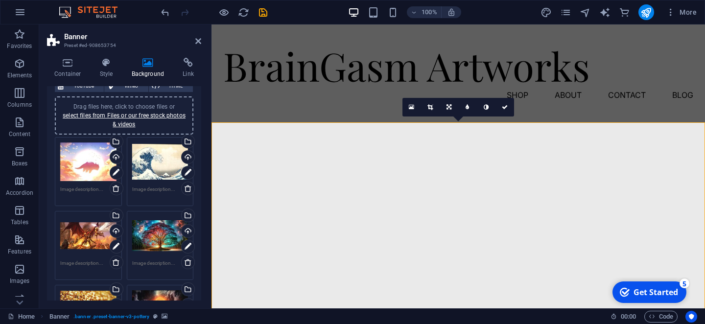
scroll to position [0, 0]
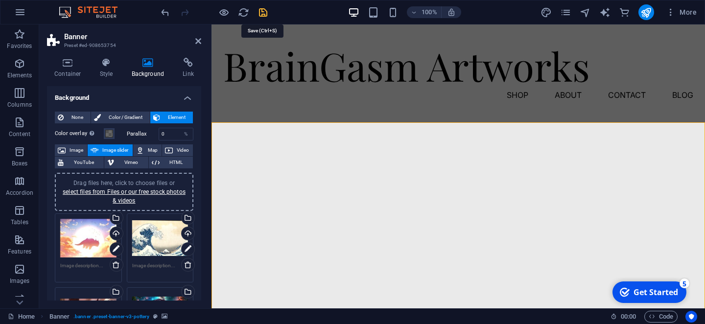
click at [259, 11] on icon "save" at bounding box center [263, 12] width 11 height 11
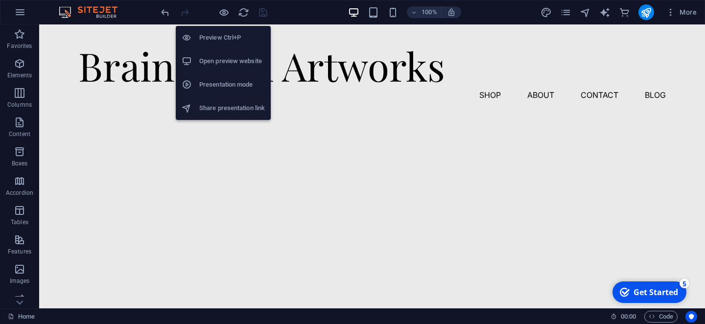
click at [225, 55] on h6 "Open preview website" at bounding box center [232, 61] width 66 height 12
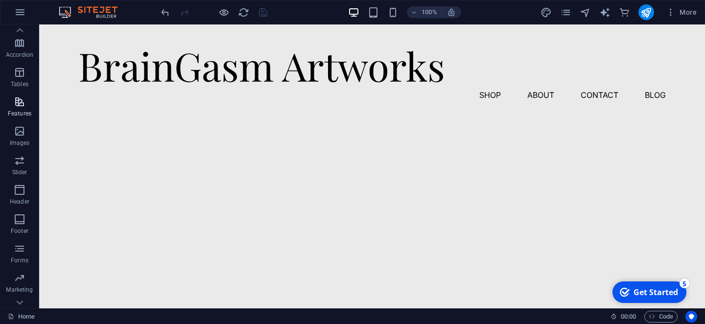
scroll to position [187, 0]
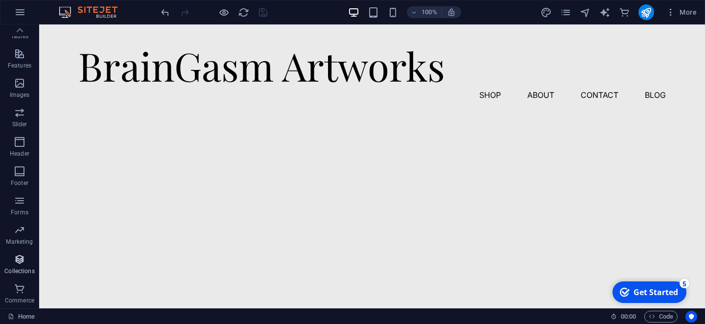
click at [17, 258] on icon "button" at bounding box center [20, 260] width 12 height 12
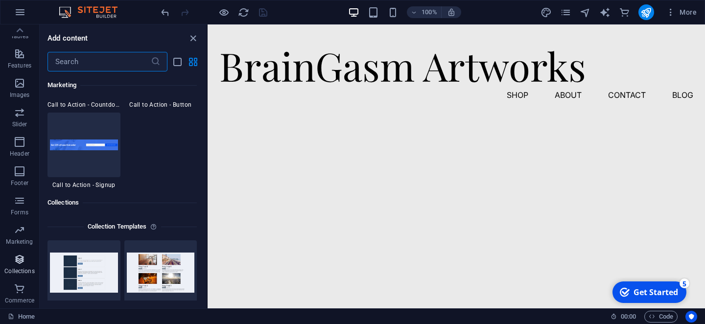
scroll to position [8962, 0]
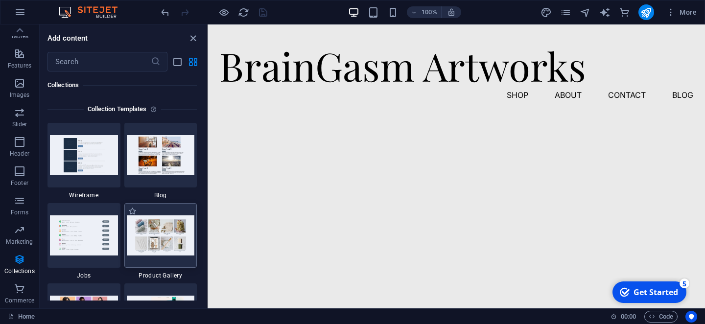
click at [150, 236] on img at bounding box center [161, 235] width 68 height 40
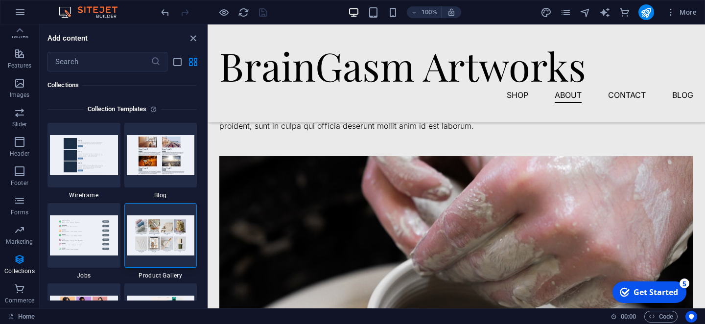
scroll to position [1018, 0]
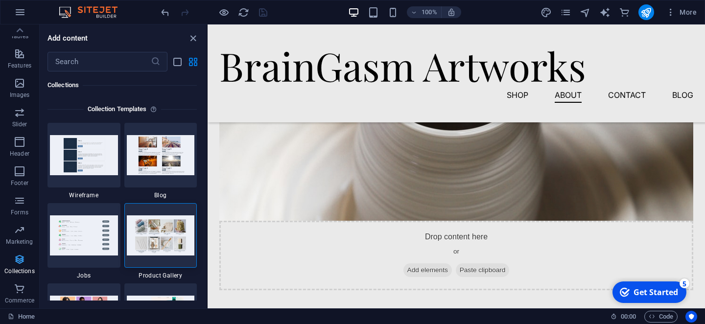
click at [14, 251] on button "Collections" at bounding box center [19, 264] width 39 height 29
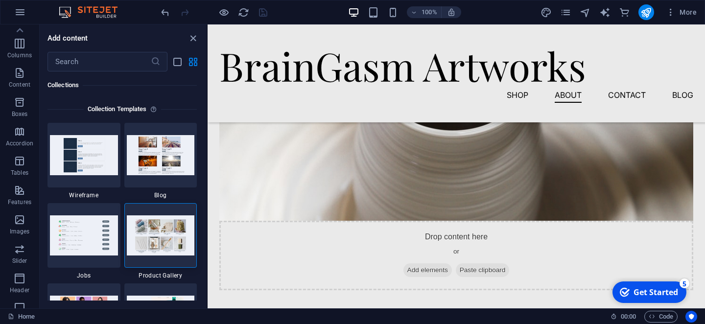
scroll to position [0, 0]
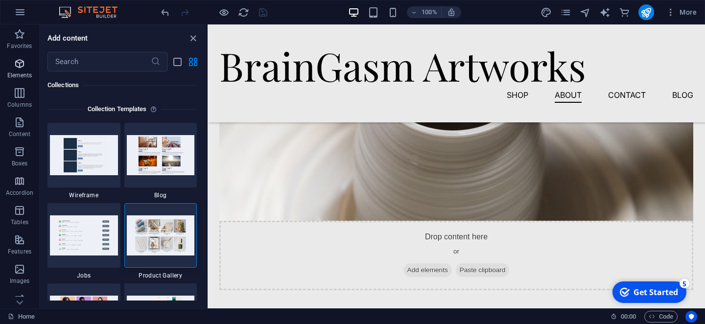
click at [16, 76] on p "Elements" at bounding box center [19, 75] width 25 height 8
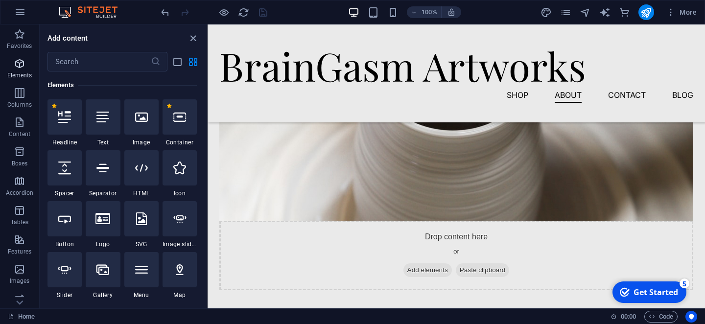
scroll to position [104, 0]
click at [191, 38] on icon "close panel" at bounding box center [193, 38] width 11 height 11
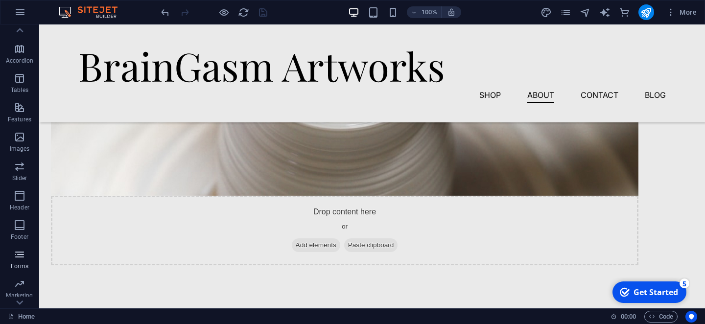
scroll to position [187, 0]
click at [21, 261] on icon "button" at bounding box center [20, 260] width 12 height 12
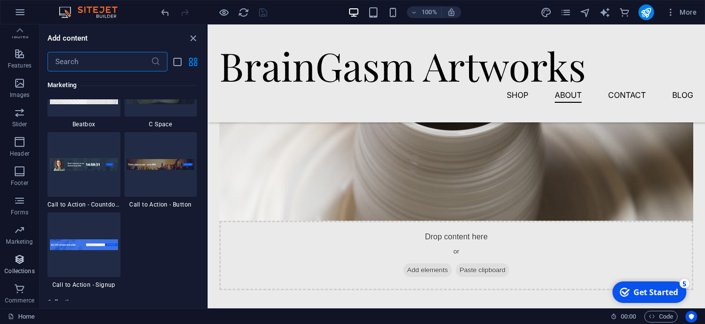
scroll to position [8962, 0]
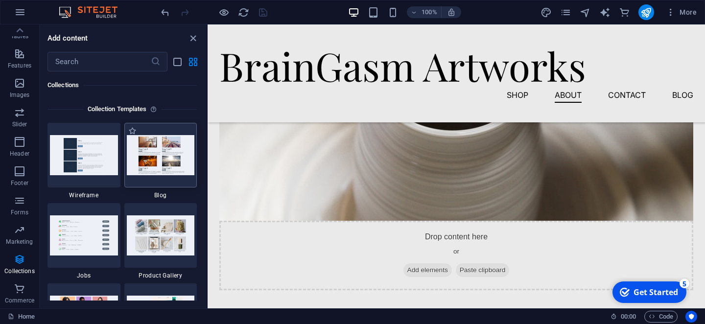
click at [159, 165] on img at bounding box center [161, 155] width 68 height 40
click at [157, 239] on img at bounding box center [161, 235] width 68 height 40
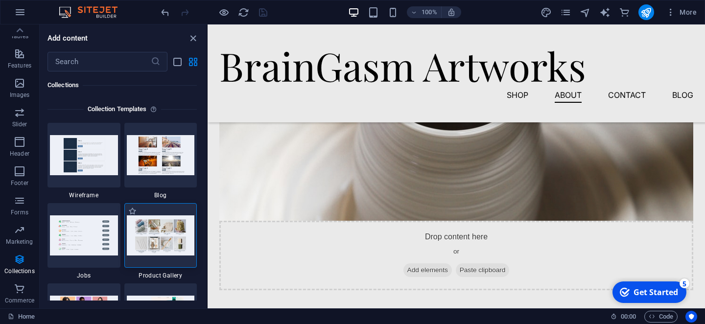
click at [157, 239] on img at bounding box center [161, 235] width 68 height 40
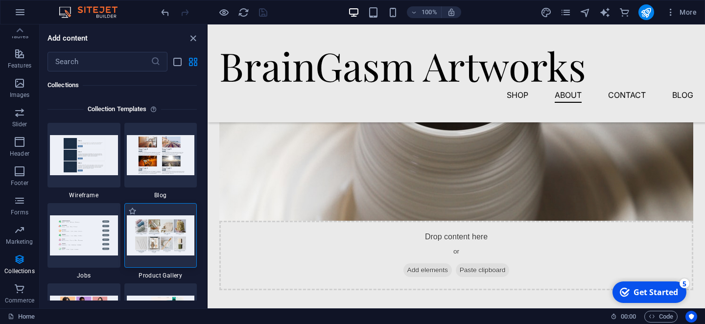
click at [157, 239] on img at bounding box center [161, 235] width 68 height 40
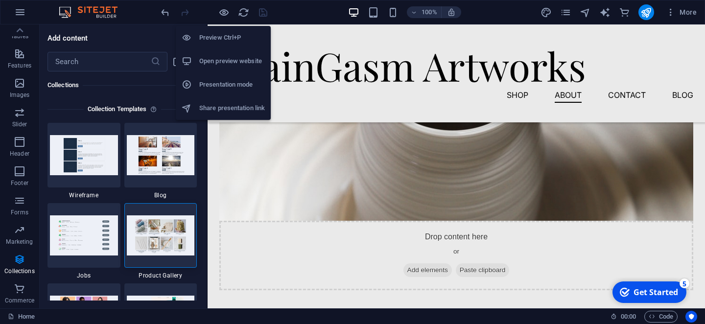
click at [229, 63] on h6 "Open preview website" at bounding box center [232, 61] width 66 height 12
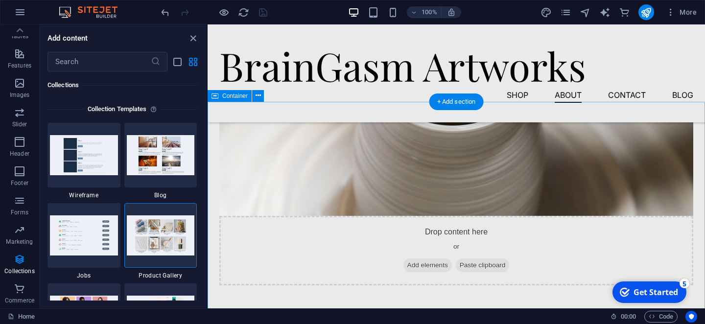
scroll to position [1022, 0]
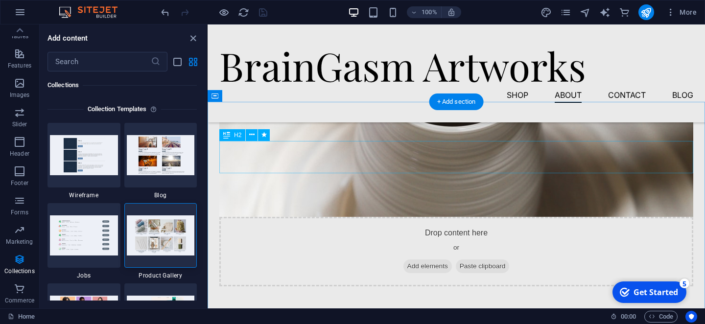
click at [255, 137] on button at bounding box center [252, 135] width 12 height 12
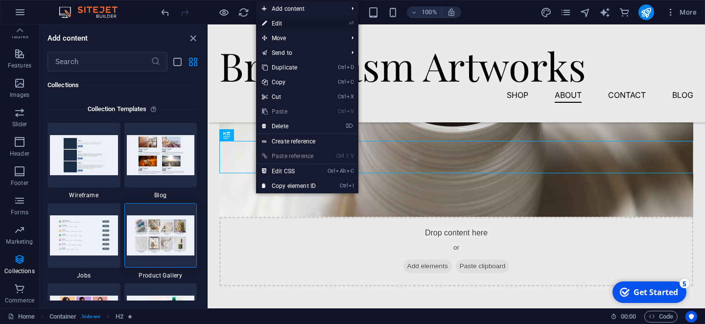
click at [310, 22] on link "⏎ Edit" at bounding box center [289, 23] width 66 height 15
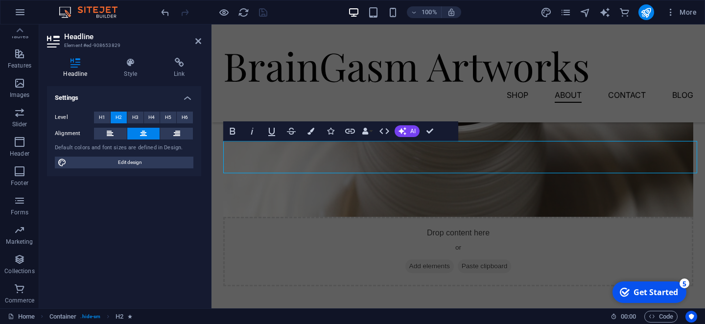
scroll to position [187, 0]
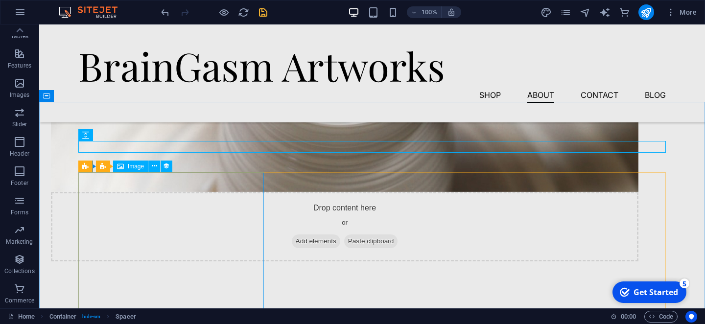
click at [131, 168] on span "Image" at bounding box center [136, 167] width 16 height 6
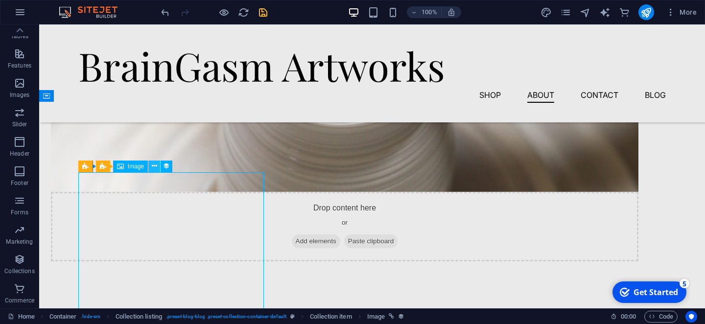
click at [154, 168] on icon at bounding box center [154, 166] width 5 height 10
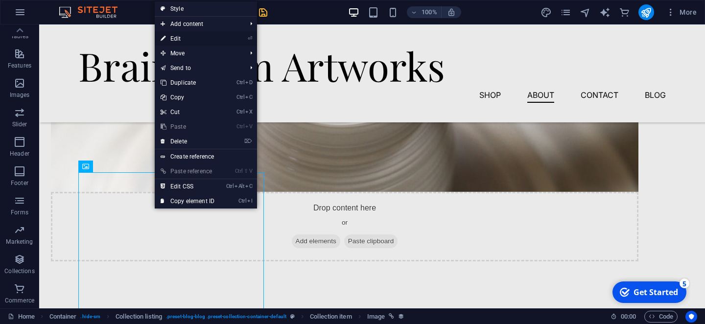
click at [182, 44] on link "⏎ Edit" at bounding box center [188, 38] width 66 height 15
select select "workshop-image"
select select "%"
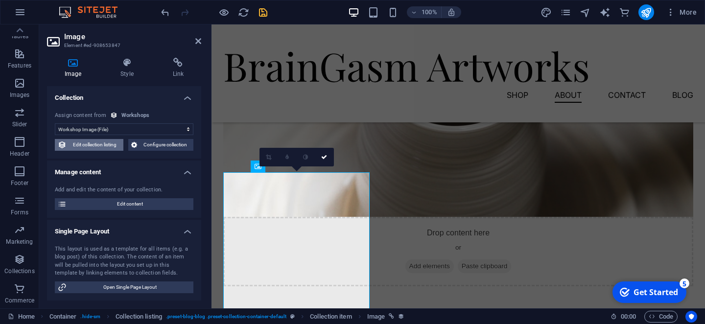
click at [104, 147] on span "Edit collection listing" at bounding box center [95, 145] width 51 height 12
select select "68bac8bdb0480b4db90135c9"
select select "createdAt_DESC"
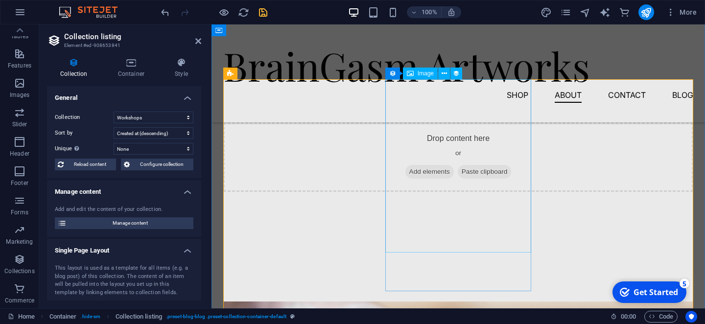
scroll to position [1117, 0]
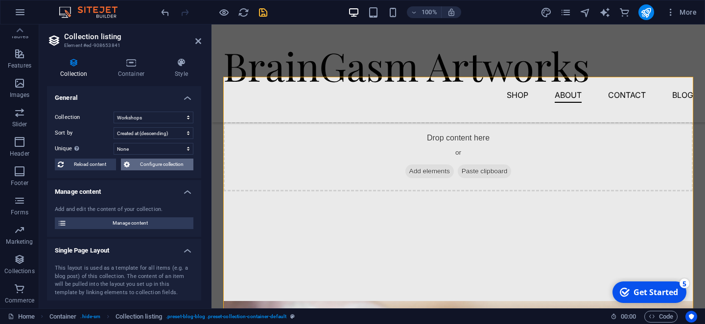
click at [142, 164] on span "Configure collection" at bounding box center [162, 165] width 58 height 12
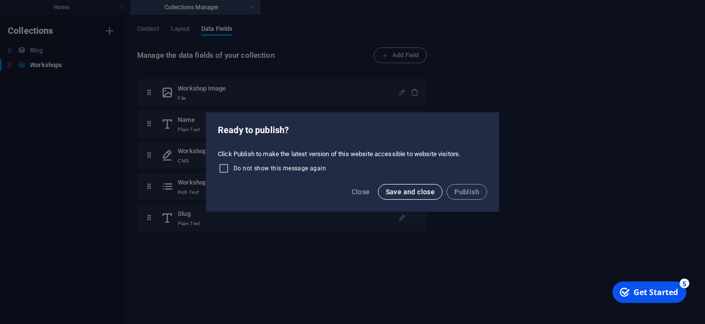
click at [393, 189] on span "Save and close" at bounding box center [410, 192] width 49 height 8
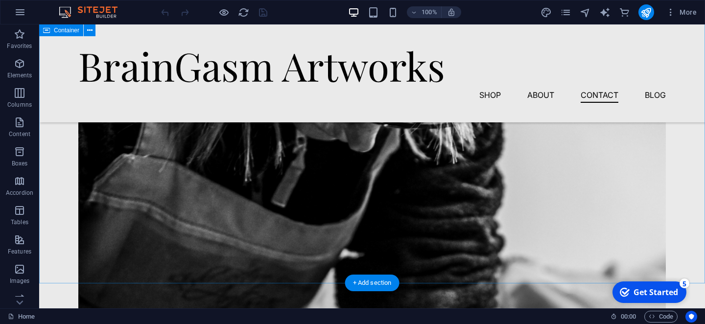
scroll to position [2090, 0]
click at [27, 125] on span "Content" at bounding box center [19, 129] width 39 height 24
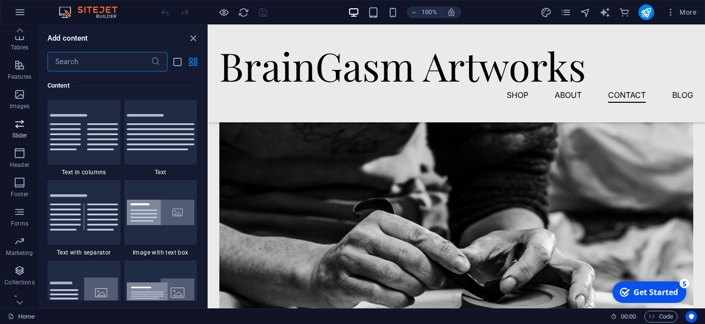
scroll to position [187, 0]
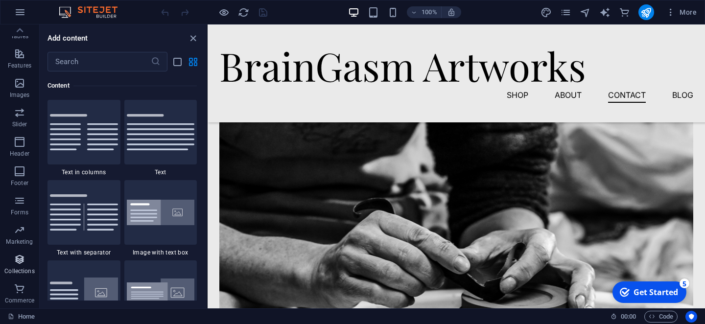
click at [22, 268] on p "Collections" at bounding box center [19, 271] width 30 height 8
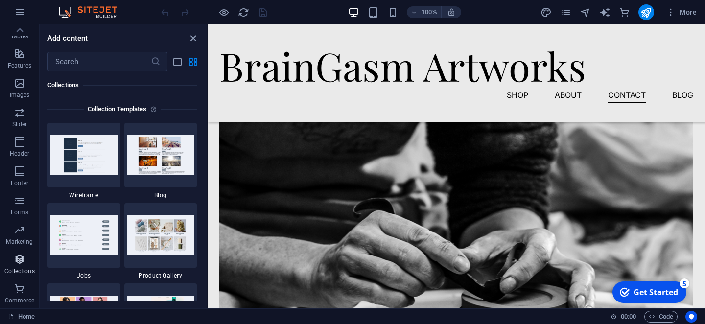
scroll to position [8962, 0]
click at [158, 155] on img at bounding box center [161, 155] width 68 height 40
click at [152, 242] on img at bounding box center [161, 235] width 68 height 40
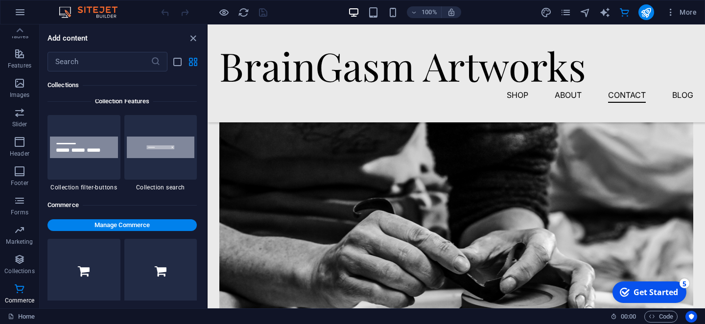
scroll to position [9315, 0]
click at [147, 224] on span "Manage Commerce" at bounding box center [121, 225] width 141 height 12
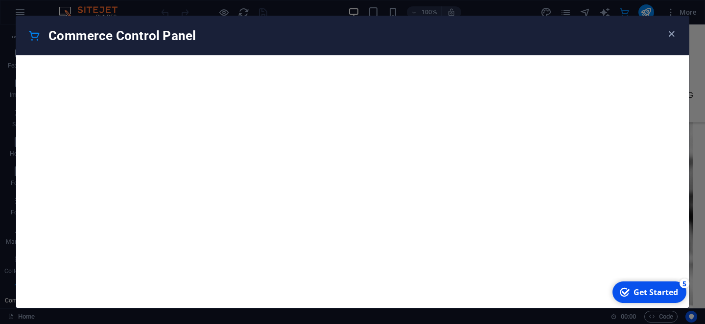
drag, startPoint x: 597, startPoint y: 53, endPoint x: 219, endPoint y: 220, distance: 413.0
click at [219, 220] on iframe at bounding box center [352, 181] width 673 height 253
click at [420, 244] on iframe at bounding box center [352, 181] width 673 height 253
click at [671, 35] on icon "button" at bounding box center [671, 33] width 11 height 11
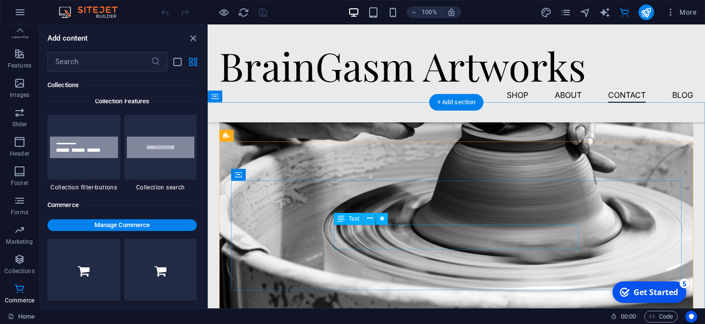
scroll to position [2235, 0]
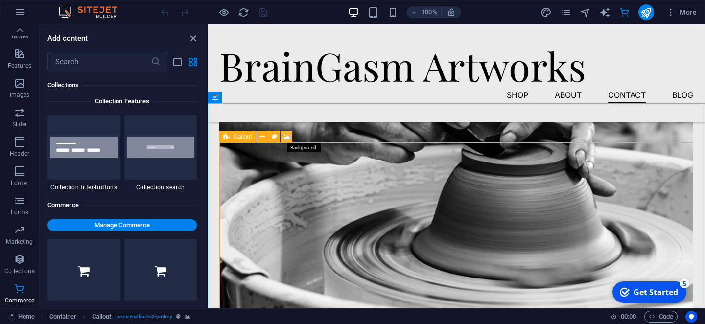
click at [288, 138] on icon at bounding box center [286, 137] width 7 height 10
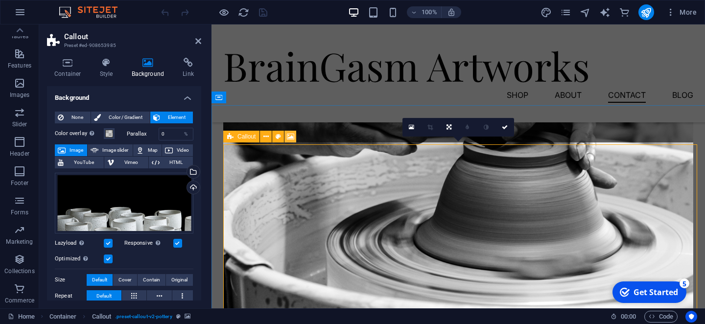
scroll to position [2234, 0]
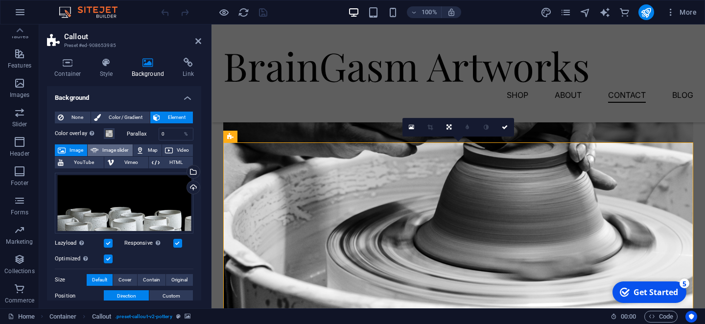
click at [113, 151] on span "Image slider" at bounding box center [115, 150] width 28 height 12
select select "ms"
select select "s"
select select "progressive"
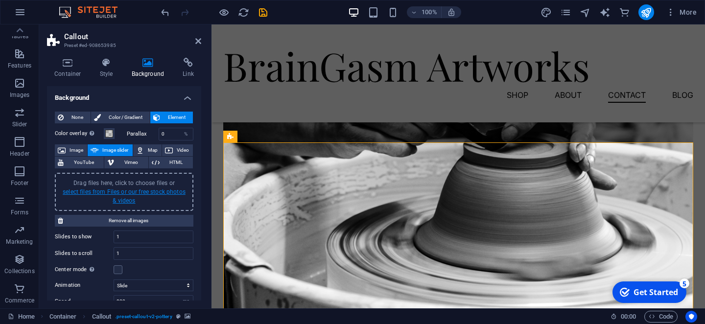
click at [120, 192] on link "select files from Files or our free stock photos & videos" at bounding box center [124, 196] width 123 height 16
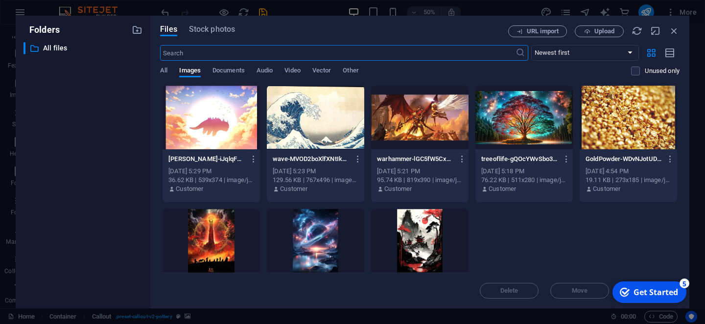
scroll to position [2238, 0]
click at [179, 134] on div at bounding box center [211, 118] width 97 height 64
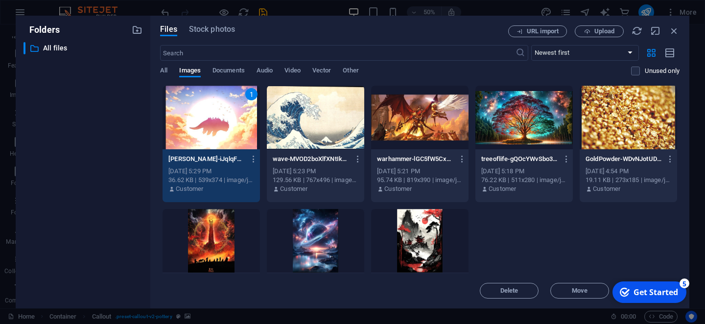
click at [220, 145] on div "1" at bounding box center [211, 118] width 97 height 64
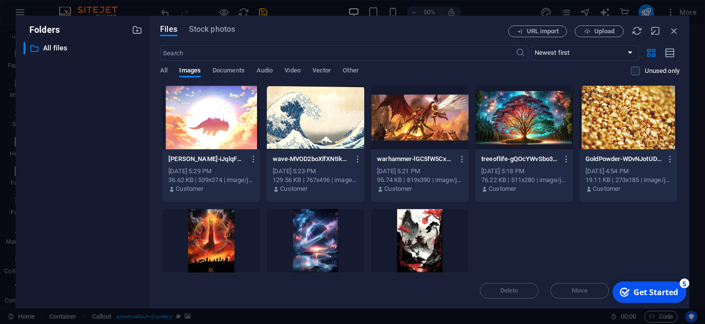
click at [220, 145] on div at bounding box center [211, 118] width 97 height 64
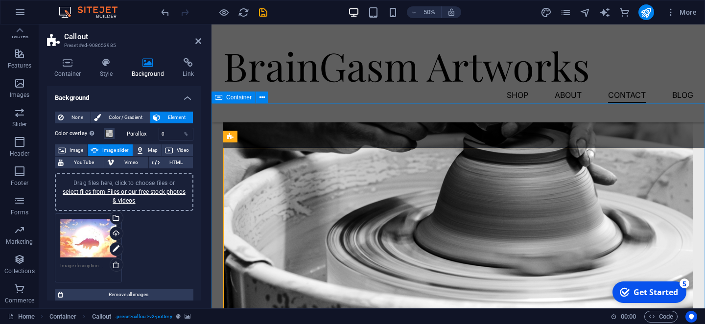
scroll to position [2234, 0]
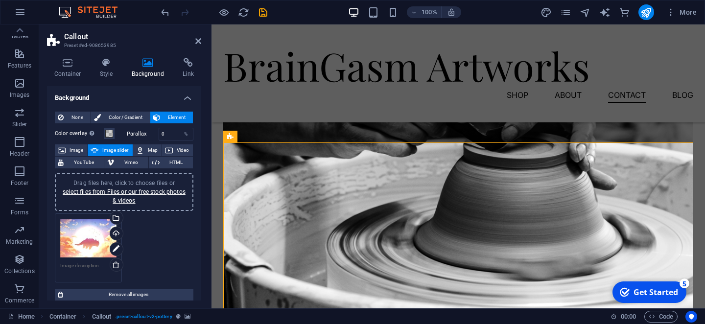
click at [129, 196] on div "Drag files here, click to choose files or select files from Files or our free s…" at bounding box center [124, 192] width 127 height 26
click at [157, 192] on link "select files from Files or our free stock photos & videos" at bounding box center [124, 196] width 123 height 16
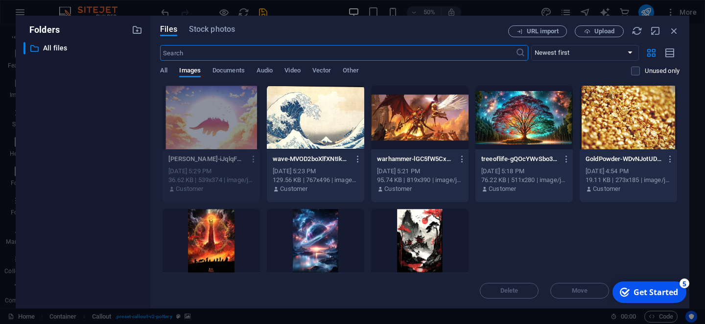
scroll to position [2238, 0]
click at [338, 115] on div at bounding box center [315, 118] width 97 height 64
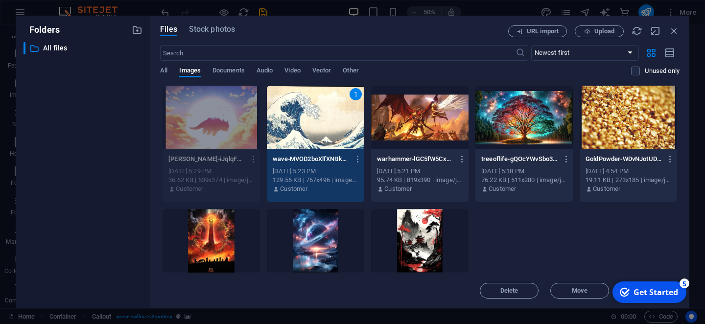
click at [338, 115] on div "1" at bounding box center [315, 118] width 97 height 64
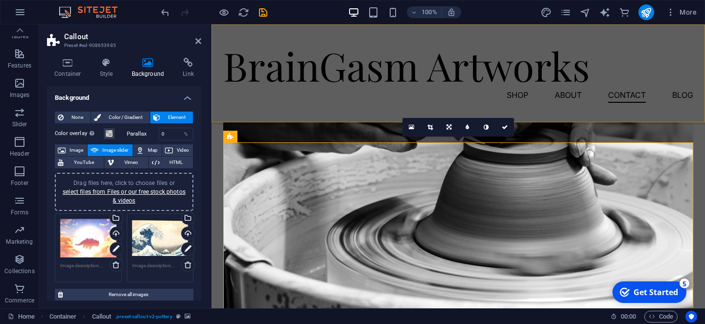
scroll to position [2234, 0]
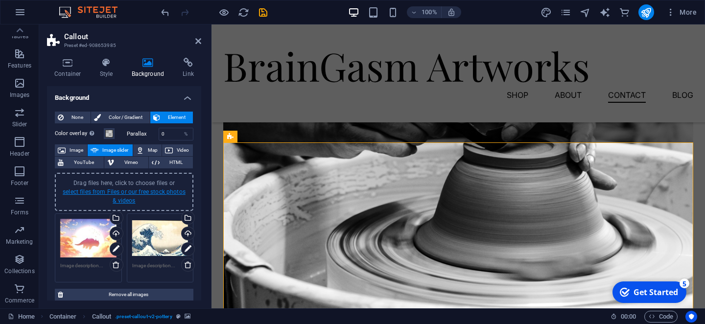
click at [161, 193] on link "select files from Files or our free stock photos & videos" at bounding box center [124, 196] width 123 height 16
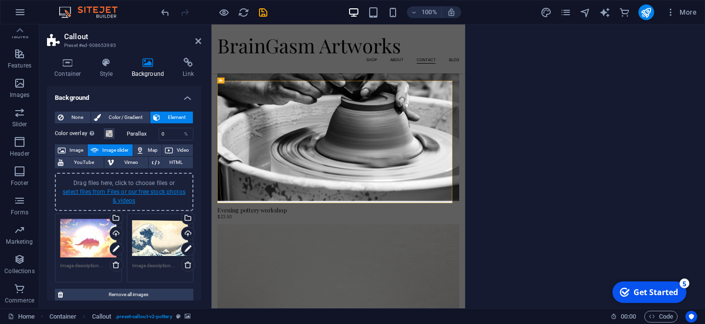
scroll to position [2238, 0]
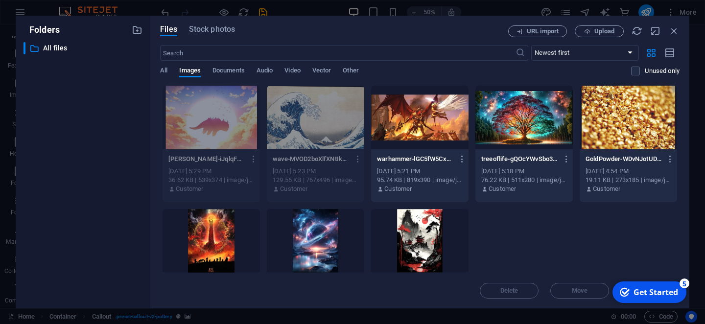
click at [400, 136] on div at bounding box center [419, 118] width 97 height 64
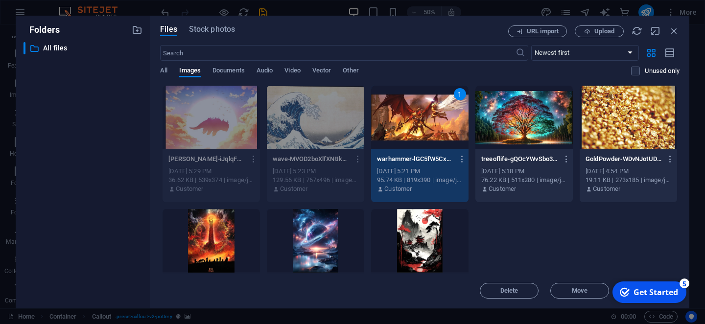
click at [400, 136] on div "1" at bounding box center [419, 118] width 97 height 64
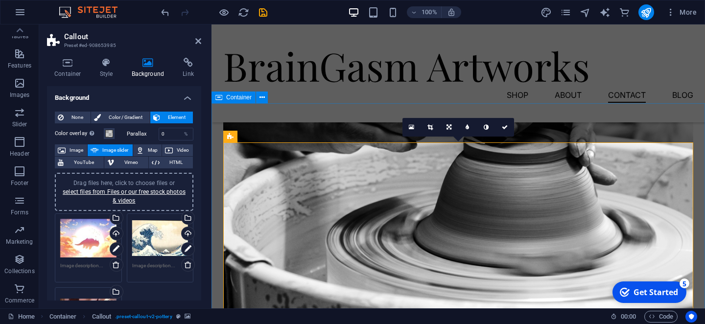
scroll to position [2234, 0]
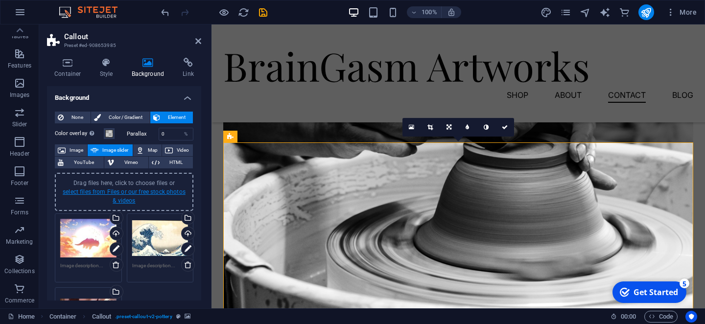
click at [171, 190] on link "select files from Files or our free stock photos & videos" at bounding box center [124, 196] width 123 height 16
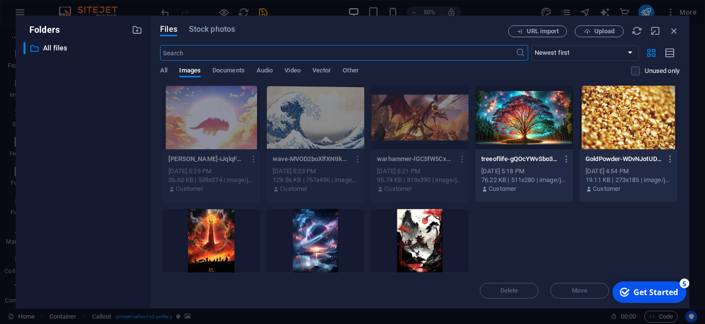
scroll to position [2238, 0]
click at [421, 118] on div at bounding box center [419, 118] width 97 height 64
click at [423, 127] on div at bounding box center [419, 118] width 97 height 64
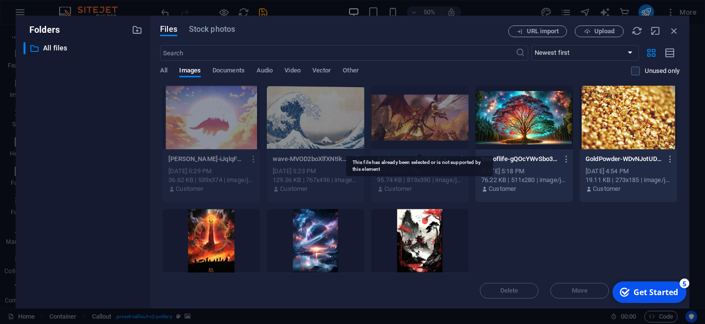
click at [454, 127] on div at bounding box center [419, 118] width 97 height 64
click at [431, 76] on div "All Images Documents Audio Video Vector Other" at bounding box center [395, 76] width 471 height 19
click at [525, 129] on div at bounding box center [523, 118] width 97 height 64
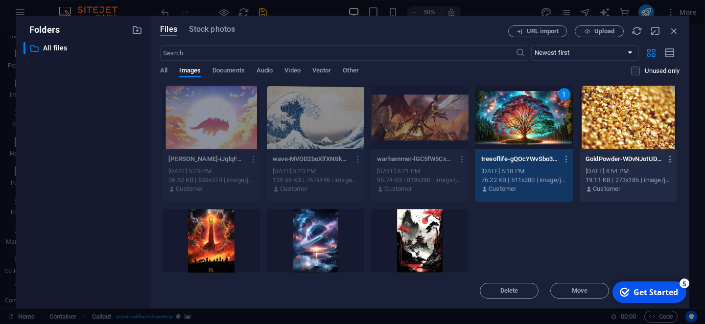
click at [525, 129] on div "1" at bounding box center [523, 118] width 97 height 64
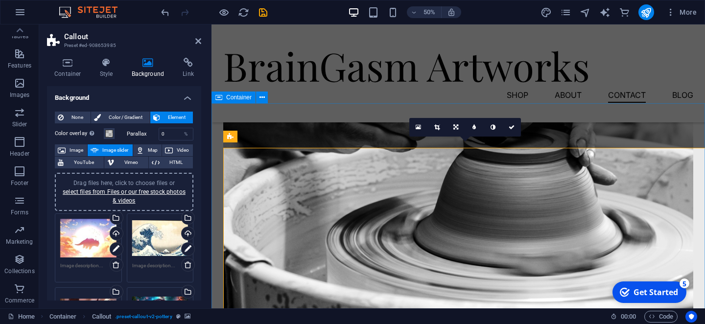
scroll to position [2234, 0]
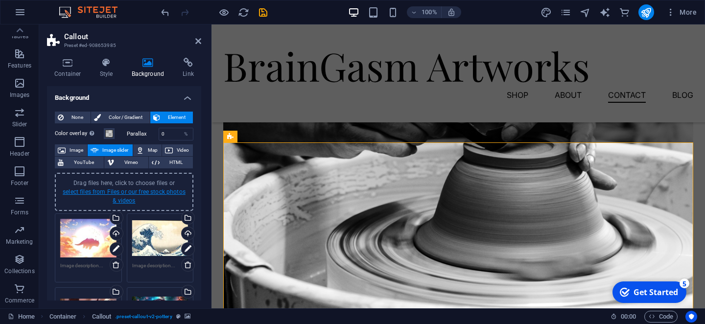
click at [165, 190] on link "select files from Files or our free stock photos & videos" at bounding box center [124, 196] width 123 height 16
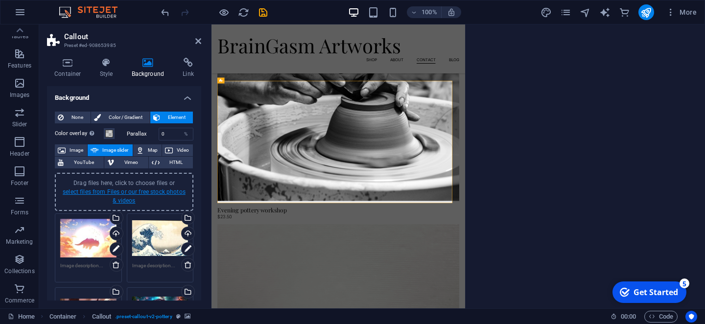
scroll to position [2238, 0]
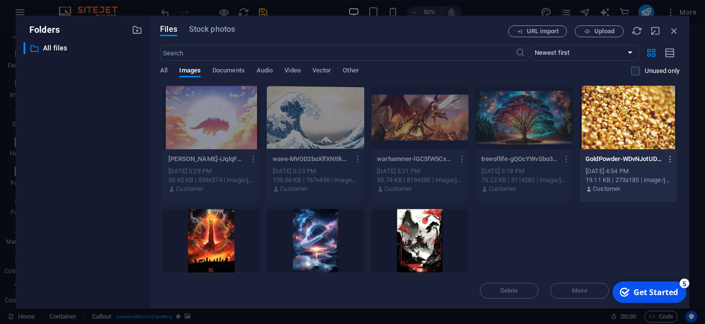
click at [631, 108] on div at bounding box center [628, 118] width 97 height 64
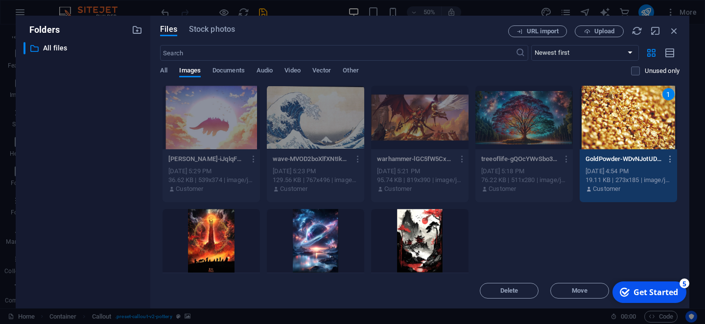
click at [631, 108] on div "1" at bounding box center [628, 118] width 97 height 64
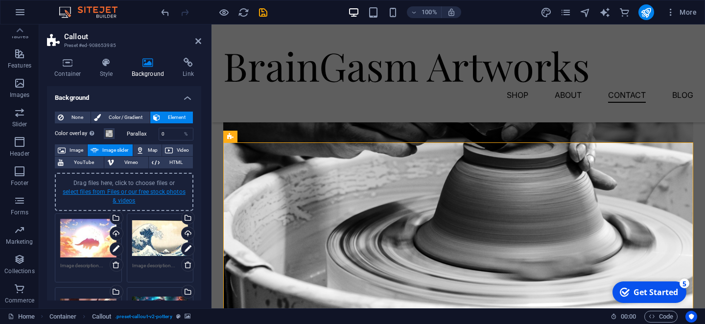
click at [161, 192] on link "select files from Files or our free stock photos & videos" at bounding box center [124, 196] width 123 height 16
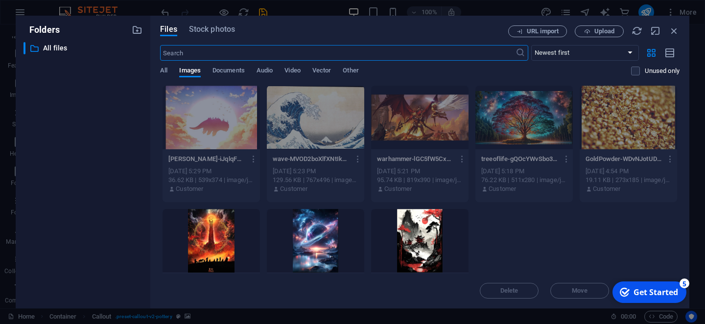
scroll to position [2238, 0]
click at [222, 242] on div at bounding box center [211, 241] width 97 height 64
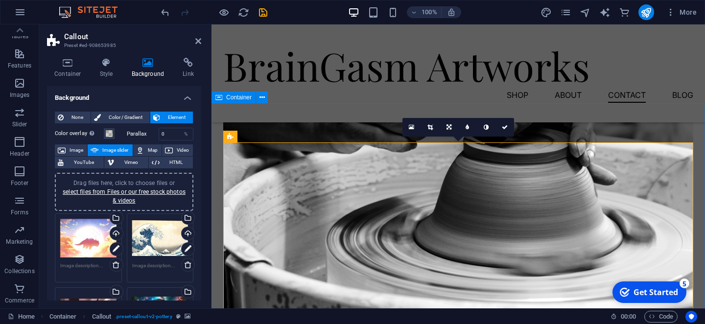
scroll to position [2234, 0]
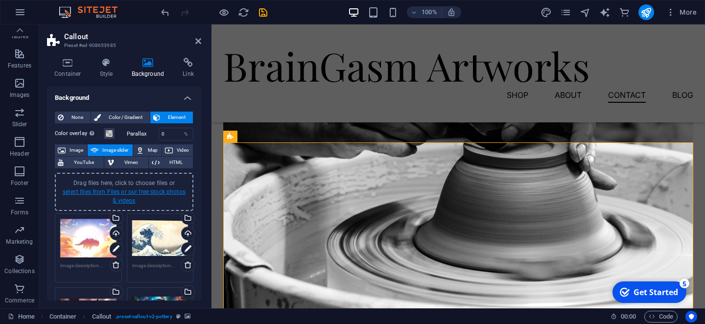
click at [136, 192] on link "select files from Files or our free stock photos & videos" at bounding box center [124, 196] width 123 height 16
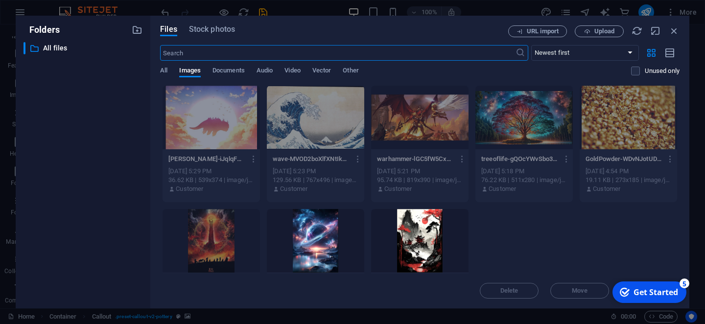
scroll to position [2238, 0]
click at [301, 249] on div at bounding box center [315, 241] width 97 height 64
click at [301, 249] on div "1" at bounding box center [315, 241] width 97 height 64
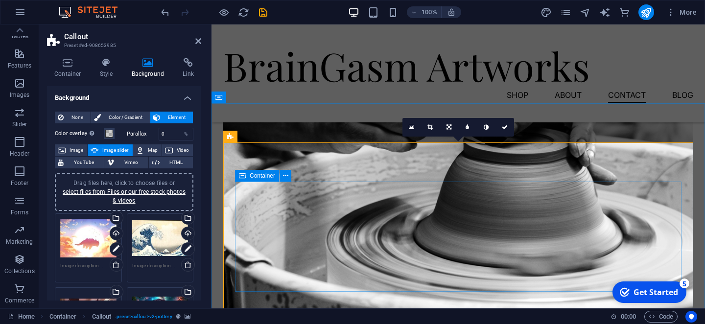
scroll to position [2234, 0]
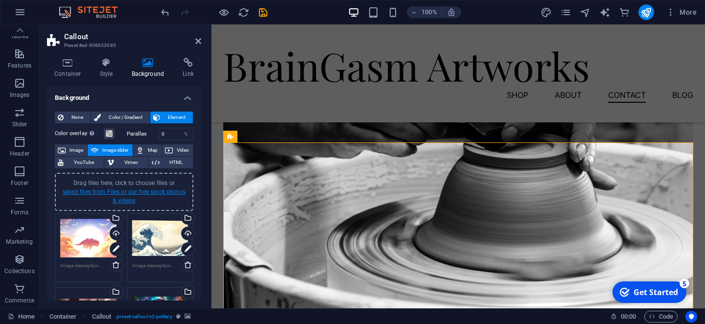
click at [157, 192] on link "select files from Files or our free stock photos & videos" at bounding box center [124, 196] width 123 height 16
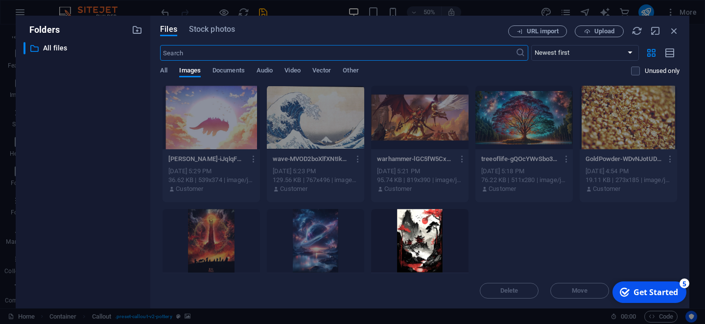
scroll to position [2238, 0]
click at [405, 237] on div at bounding box center [419, 241] width 97 height 64
click at [405, 237] on div "1" at bounding box center [419, 241] width 97 height 64
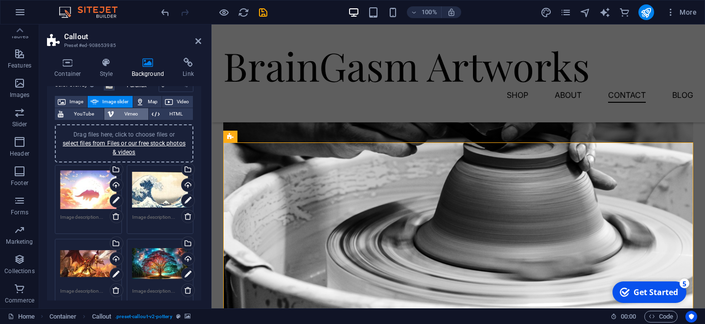
scroll to position [0, 0]
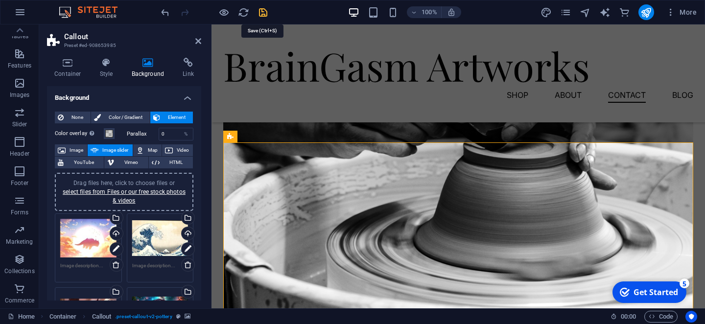
click at [262, 13] on icon "save" at bounding box center [263, 12] width 11 height 11
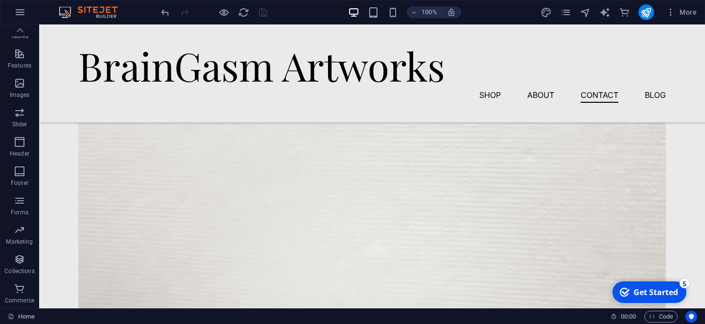
scroll to position [2778, 0]
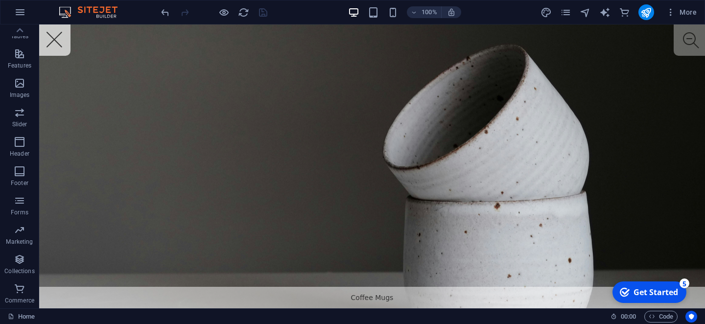
click at [67, 38] on button "Close" at bounding box center [61, 46] width 44 height 44
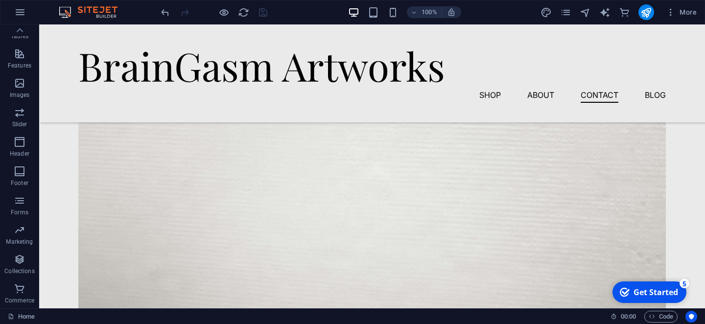
scroll to position [2859, 0]
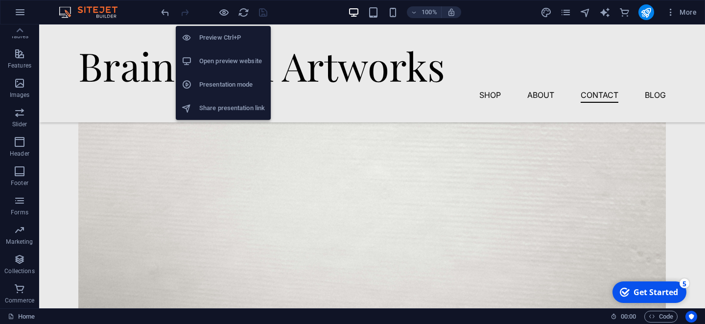
click at [224, 38] on h6 "Preview Ctrl+P" at bounding box center [232, 38] width 66 height 12
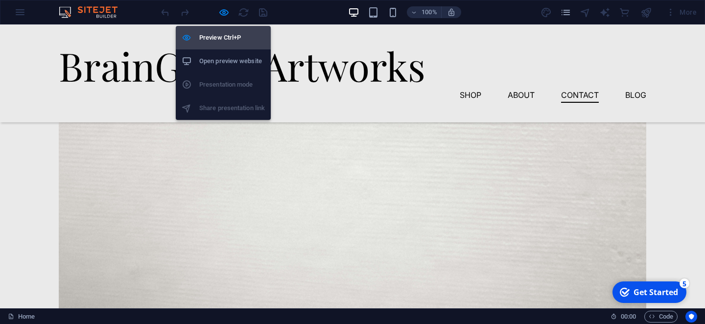
scroll to position [2777, 0]
click at [224, 38] on h6 "Preview Ctrl+P" at bounding box center [232, 38] width 66 height 12
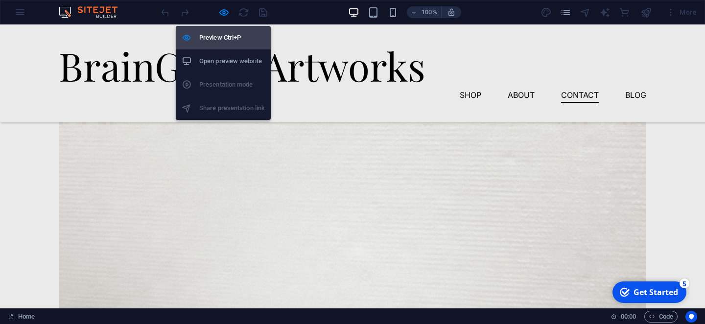
scroll to position [2859, 0]
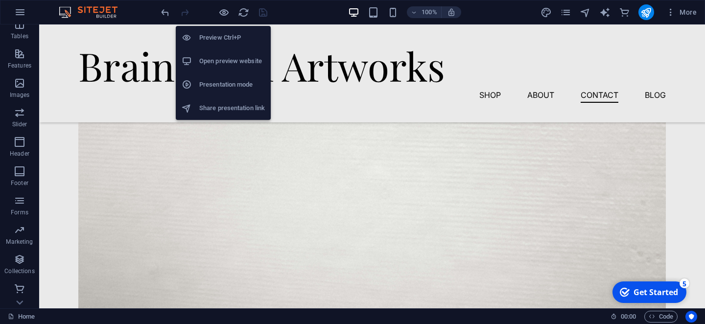
click at [208, 60] on h6 "Open preview website" at bounding box center [232, 61] width 66 height 12
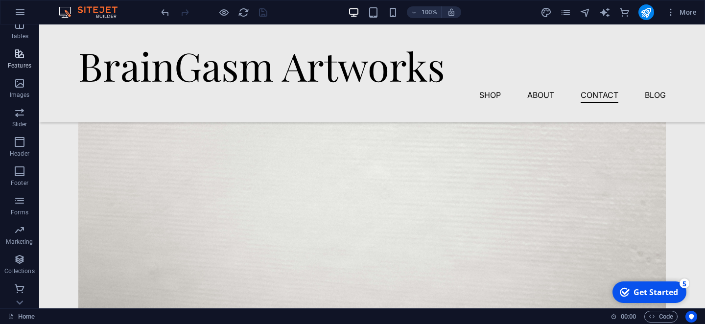
scroll to position [187, 0]
click at [19, 256] on icon "button" at bounding box center [20, 260] width 12 height 12
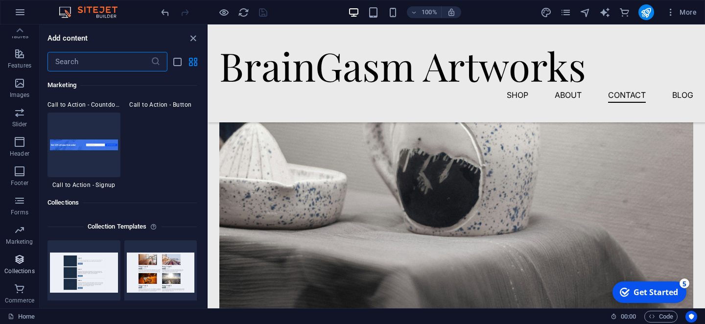
scroll to position [8962, 0]
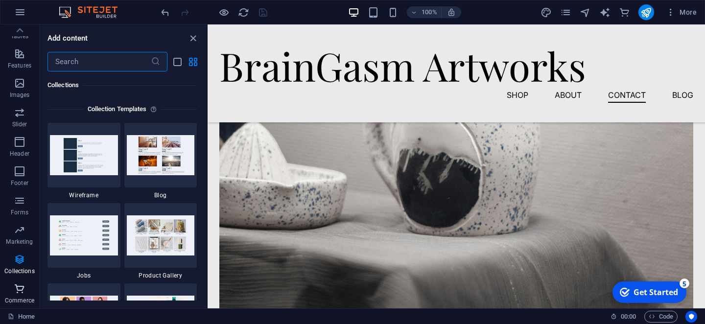
click at [18, 293] on icon "button" at bounding box center [20, 289] width 12 height 12
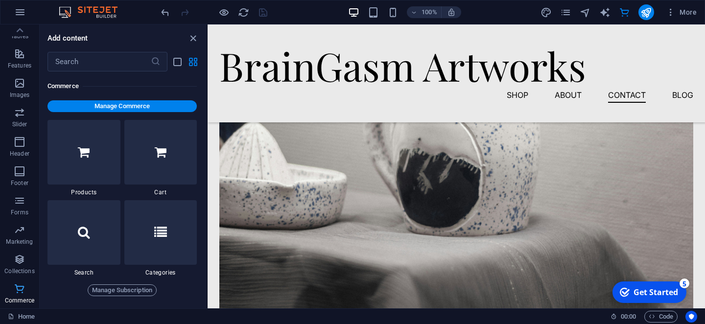
scroll to position [9435, 0]
click at [88, 168] on div at bounding box center [83, 151] width 73 height 65
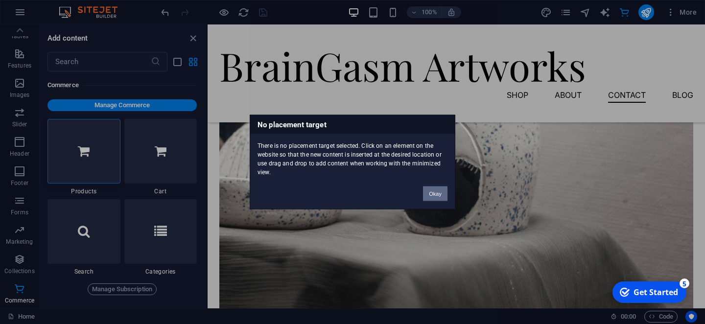
click at [431, 192] on button "Okay" at bounding box center [435, 194] width 24 height 15
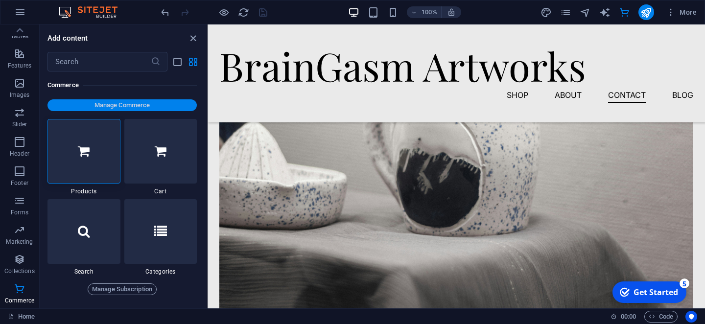
click at [122, 107] on span "Manage Commerce" at bounding box center [121, 105] width 141 height 12
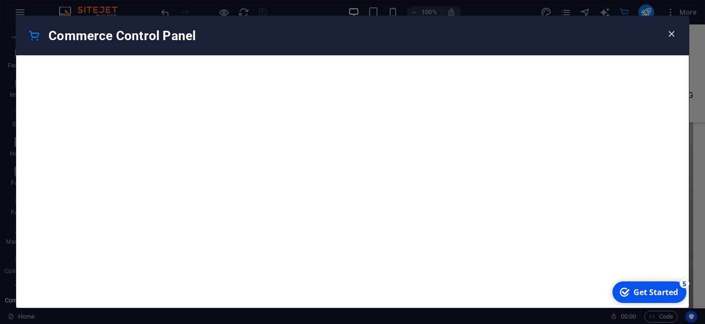
click at [670, 31] on icon "button" at bounding box center [671, 33] width 11 height 11
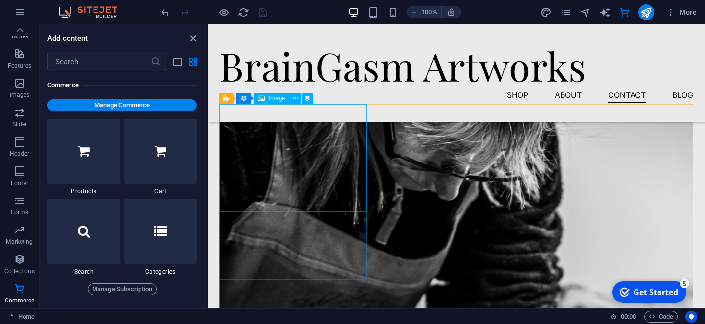
scroll to position [1873, 0]
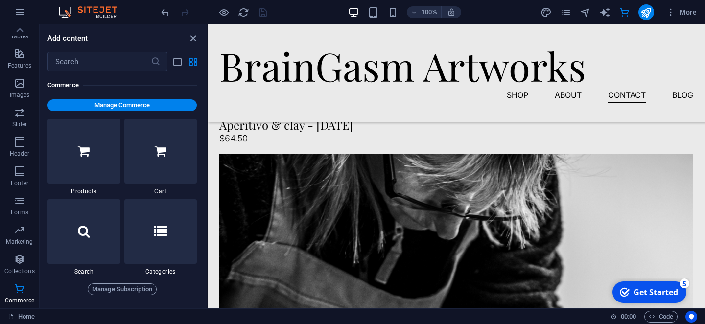
click at [641, 294] on div "Get Started" at bounding box center [656, 292] width 45 height 11
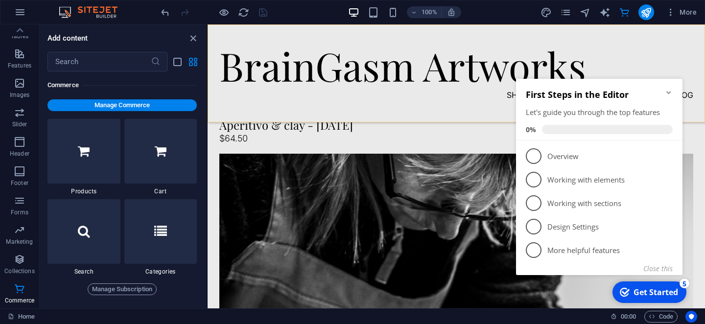
click at [273, 112] on div "BrainGasm Artworks Shop About Contact Blog" at bounding box center [456, 73] width 497 height 98
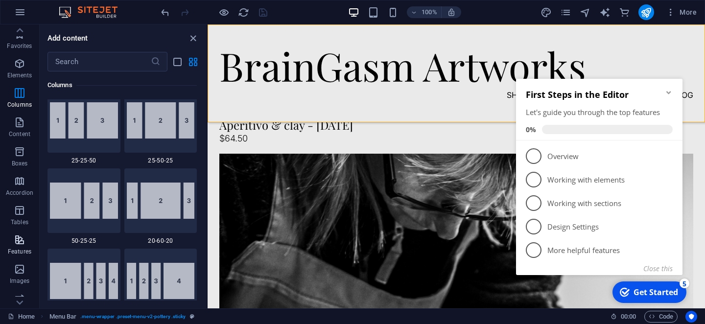
scroll to position [0, 0]
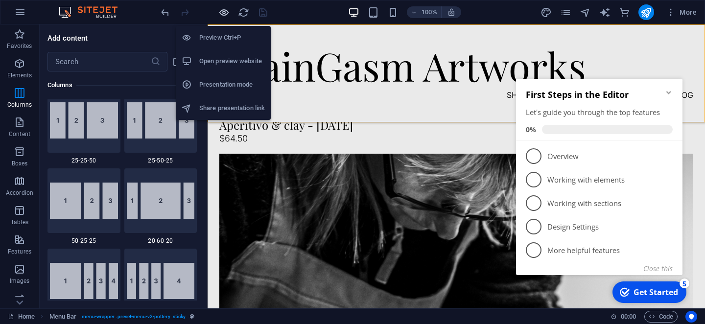
click at [225, 17] on icon "button" at bounding box center [223, 12] width 11 height 11
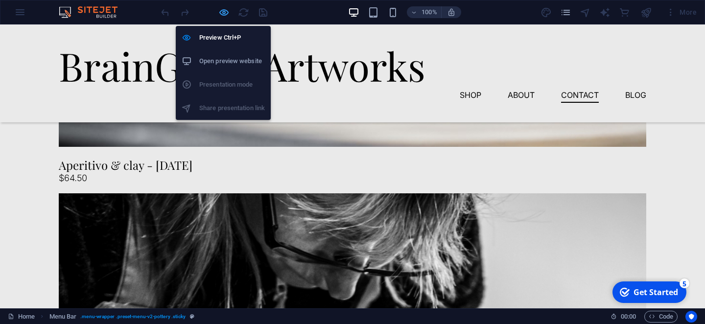
scroll to position [1864, 0]
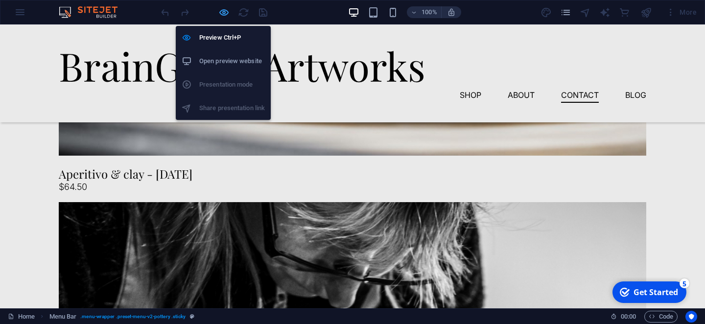
click at [225, 17] on icon "button" at bounding box center [223, 12] width 11 height 11
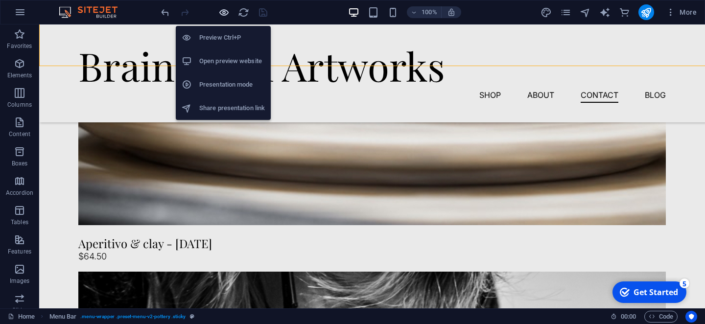
scroll to position [1905, 0]
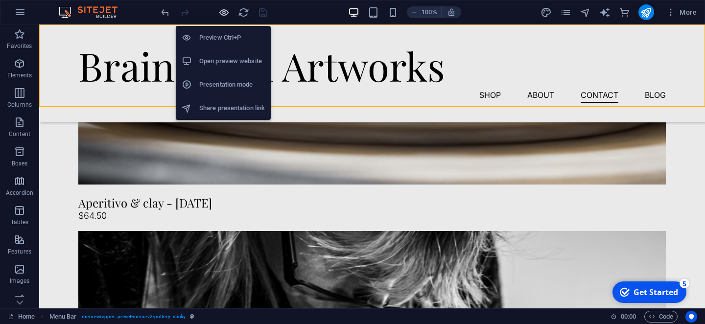
click at [225, 8] on icon "button" at bounding box center [223, 12] width 11 height 11
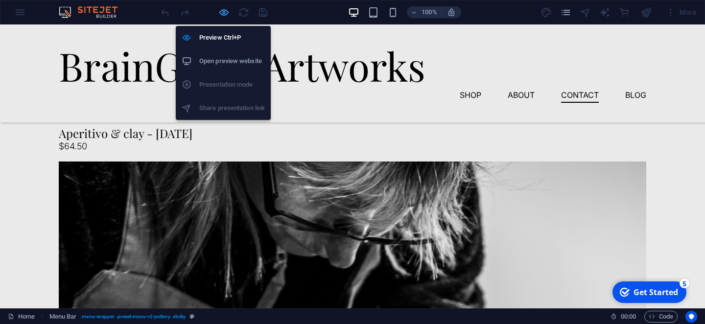
scroll to position [1864, 0]
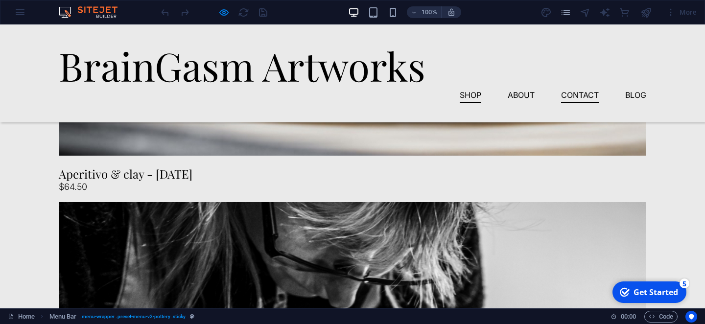
click at [474, 87] on link "Shop" at bounding box center [471, 95] width 22 height 16
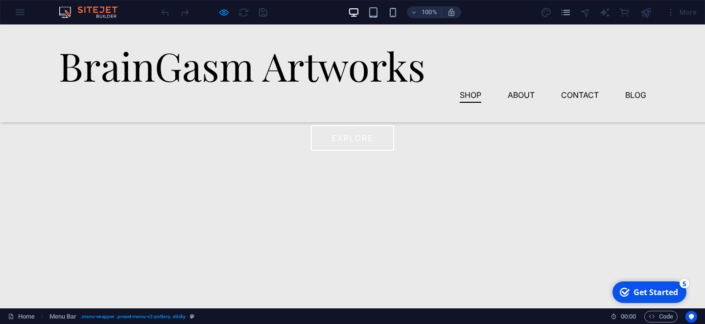
scroll to position [334, 0]
